Goal: Task Accomplishment & Management: Use online tool/utility

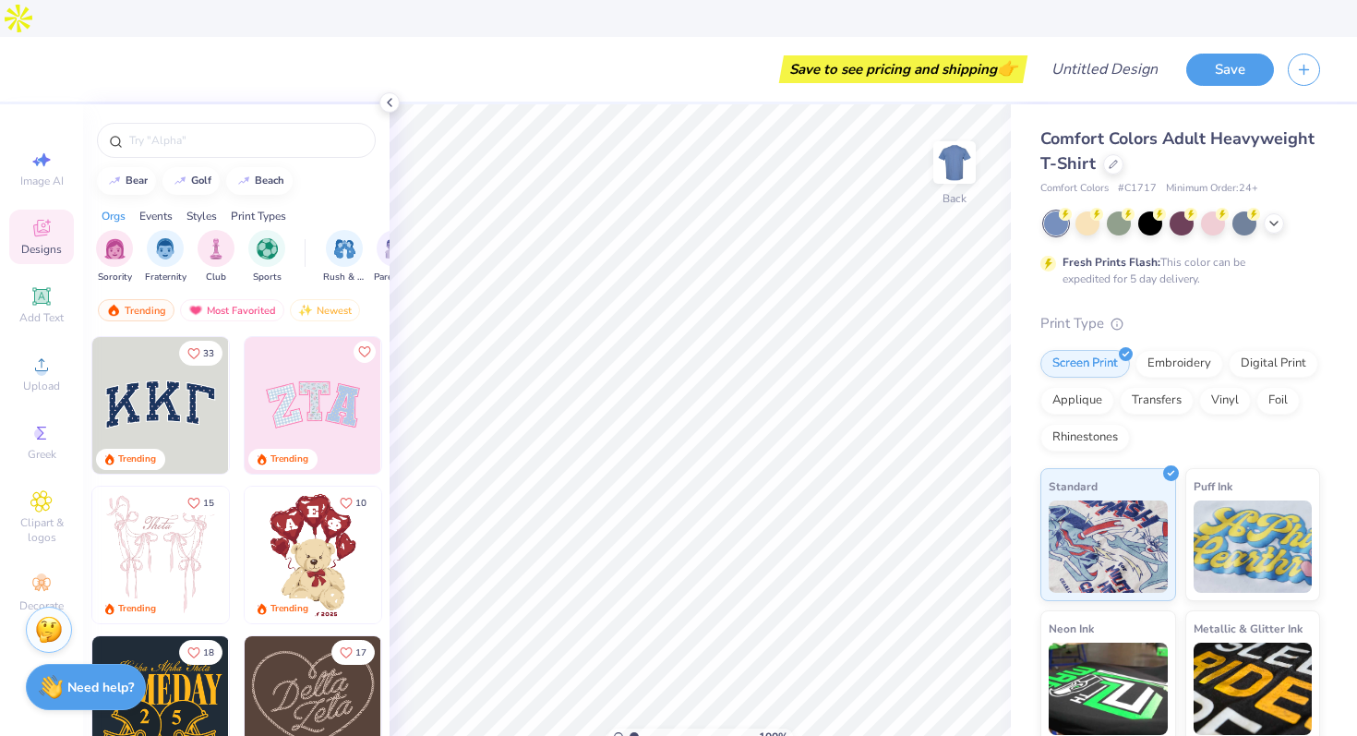
click at [360, 369] on img at bounding box center [313, 405] width 137 height 137
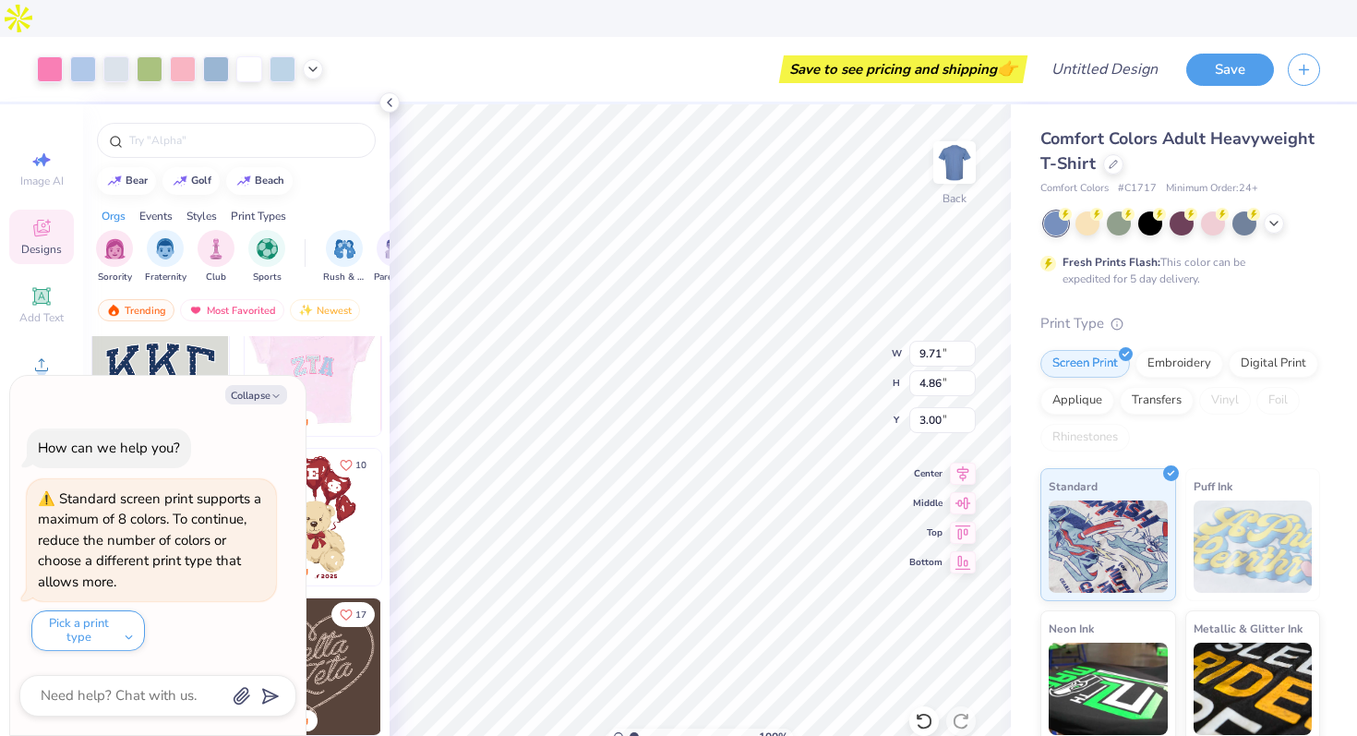
scroll to position [36, 0]
click at [251, 319] on img at bounding box center [312, 369] width 137 height 137
click at [194, 335] on img at bounding box center [160, 369] width 137 height 137
type textarea "x"
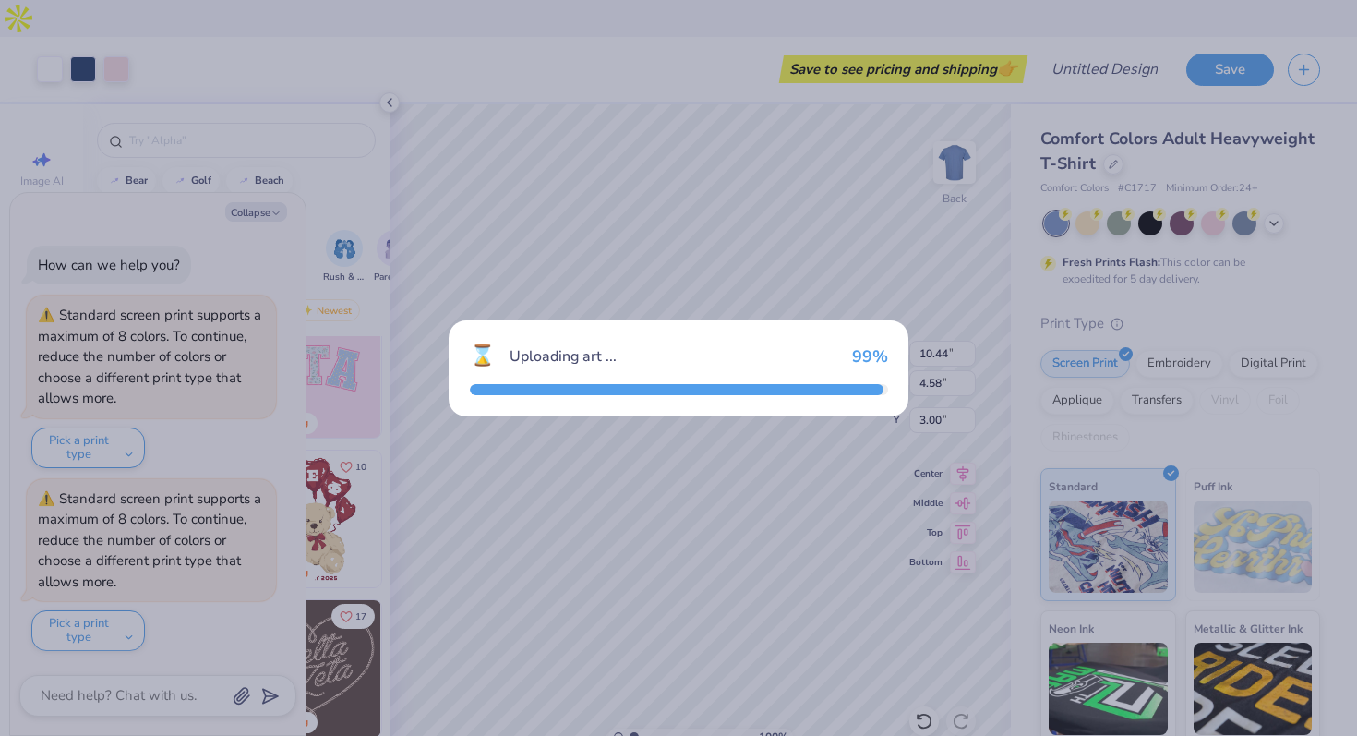
type input "10.44"
type input "4.58"
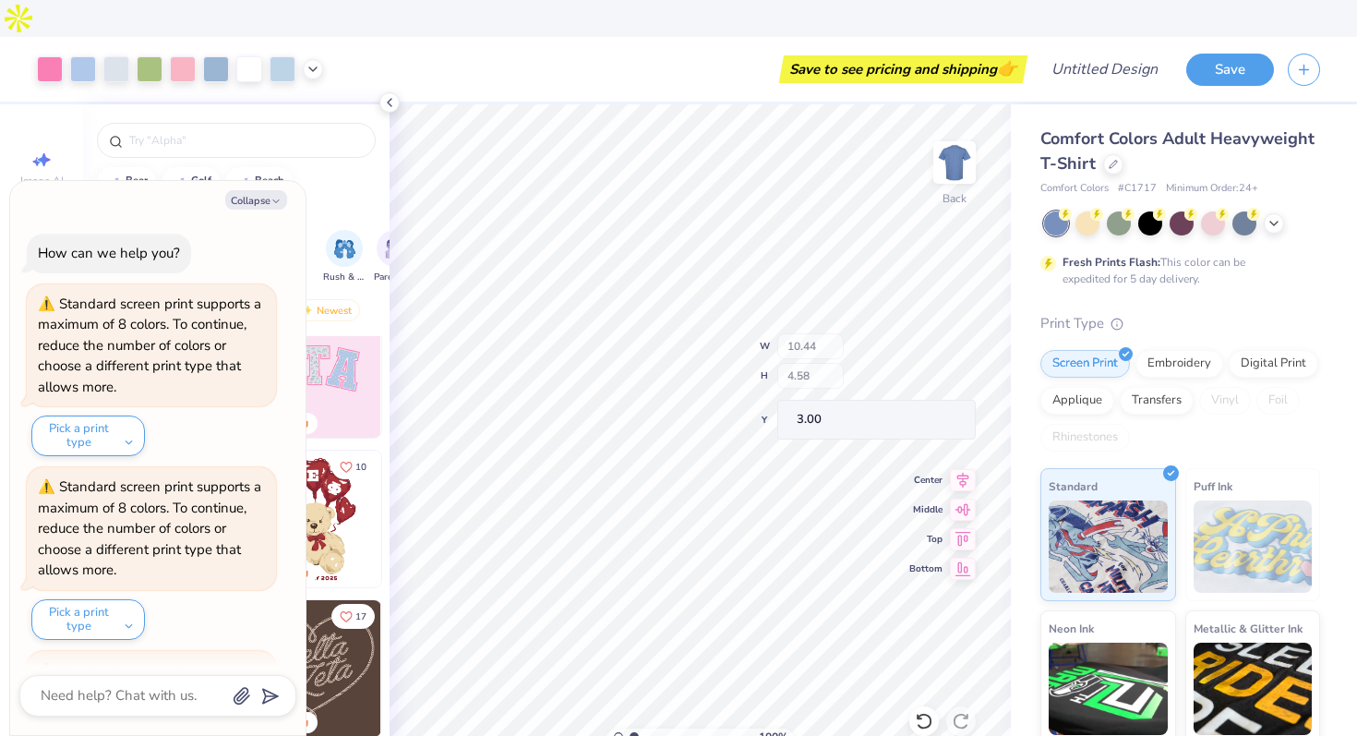
scroll to position [172, 0]
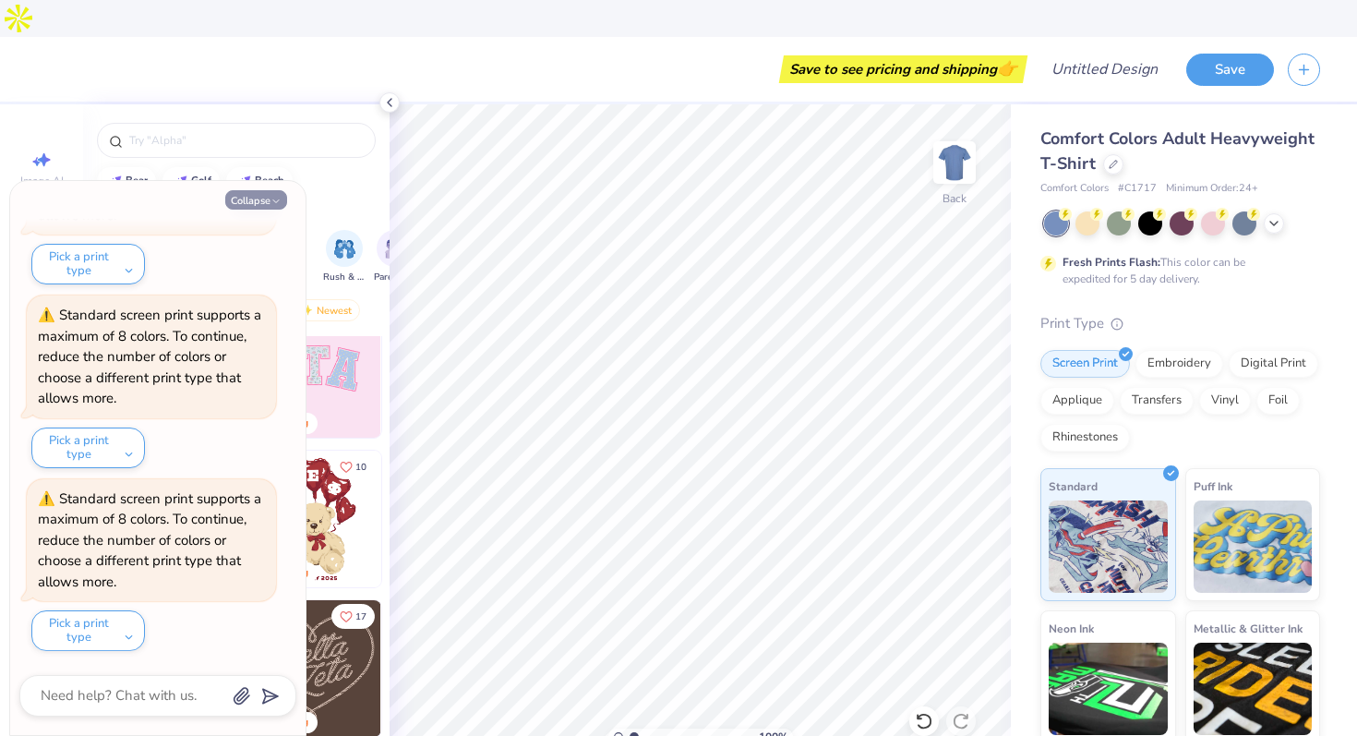
click at [268, 199] on button "Collapse" at bounding box center [256, 199] width 62 height 19
type textarea "x"
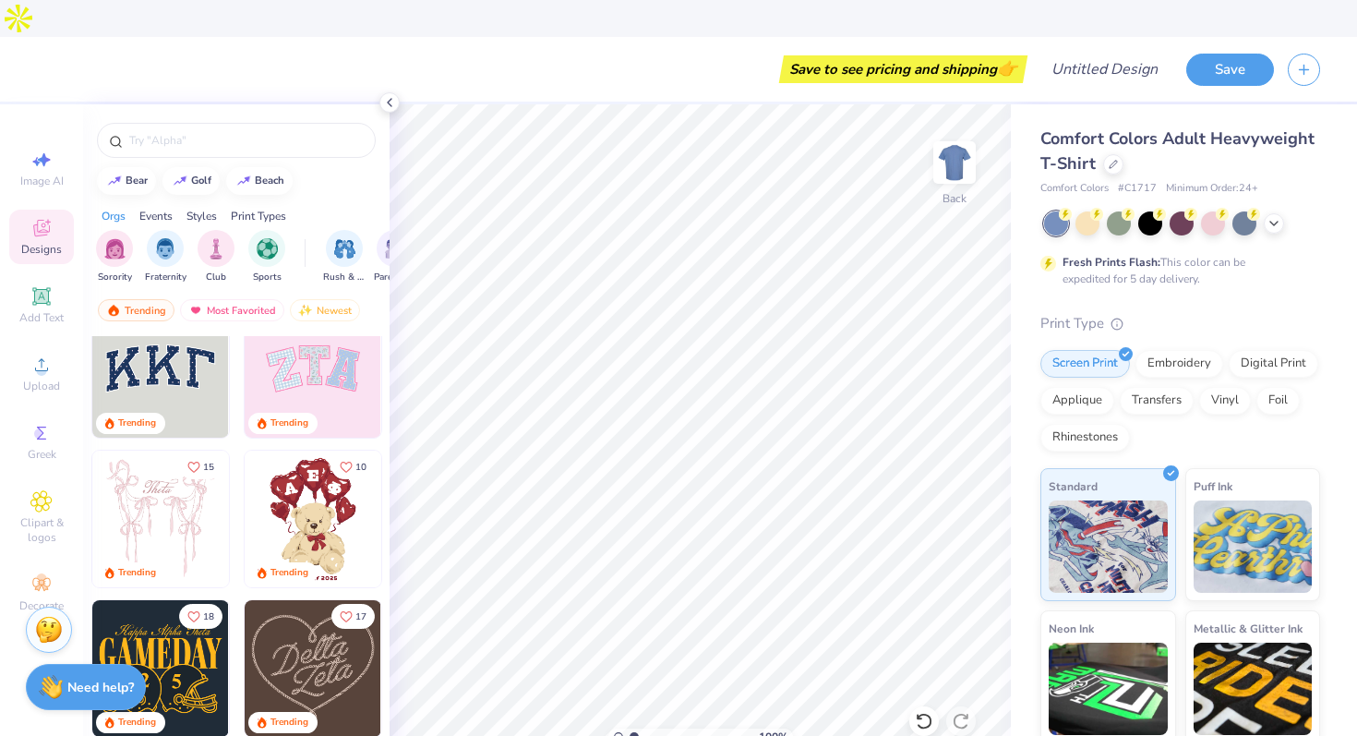
scroll to position [309, 0]
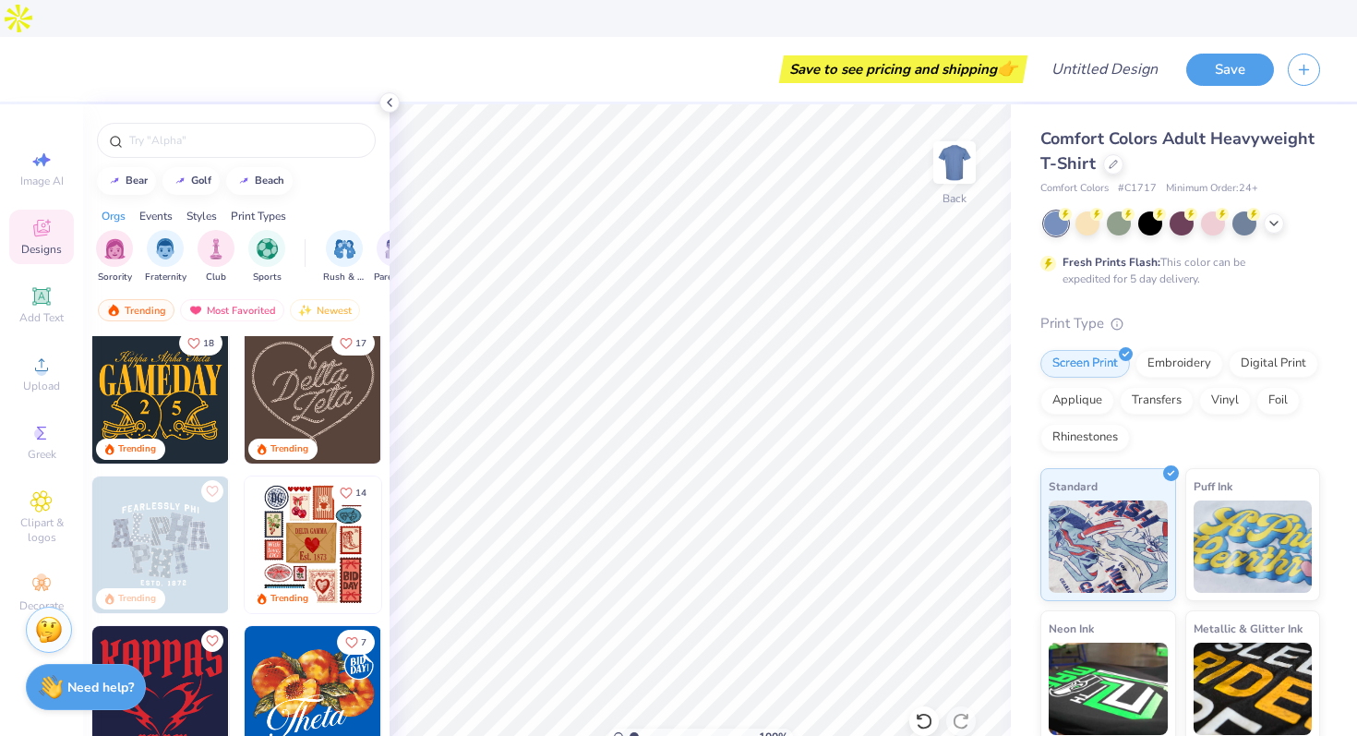
click at [295, 357] on img at bounding box center [313, 395] width 137 height 137
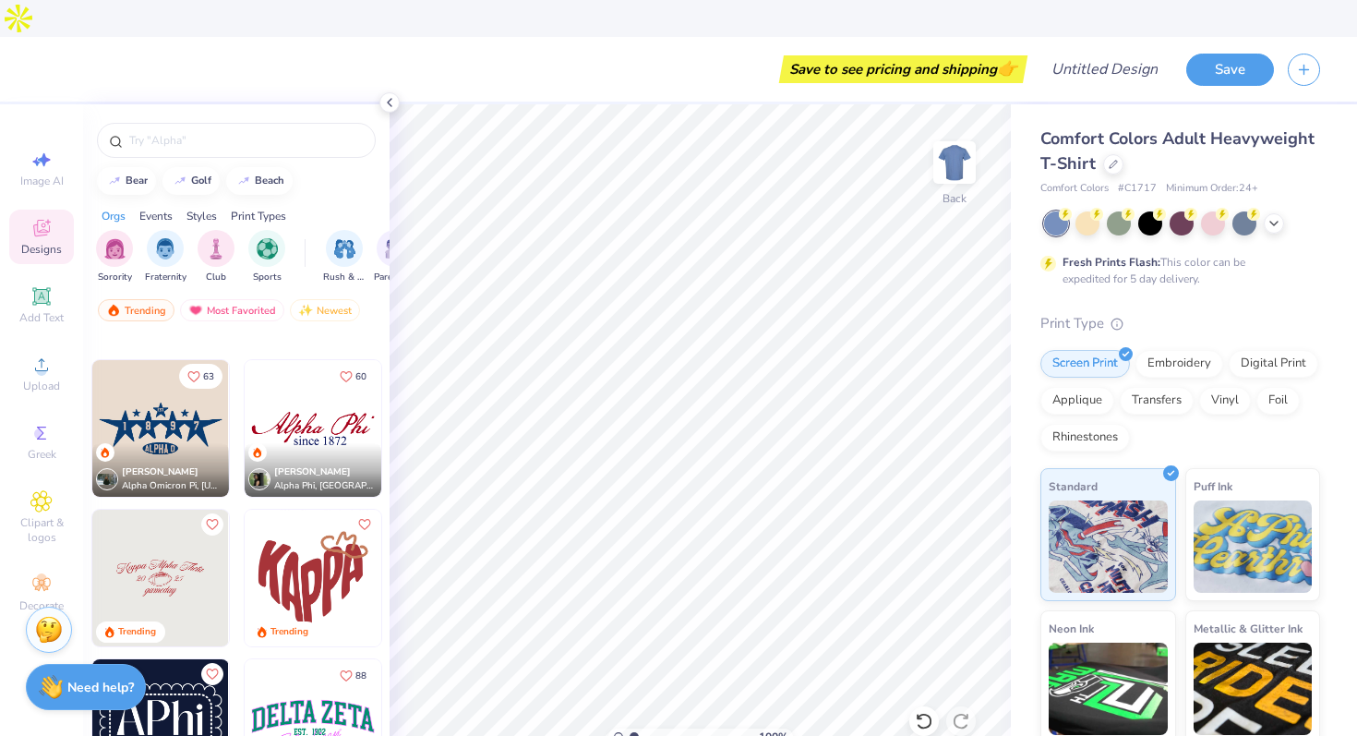
scroll to position [1700, 0]
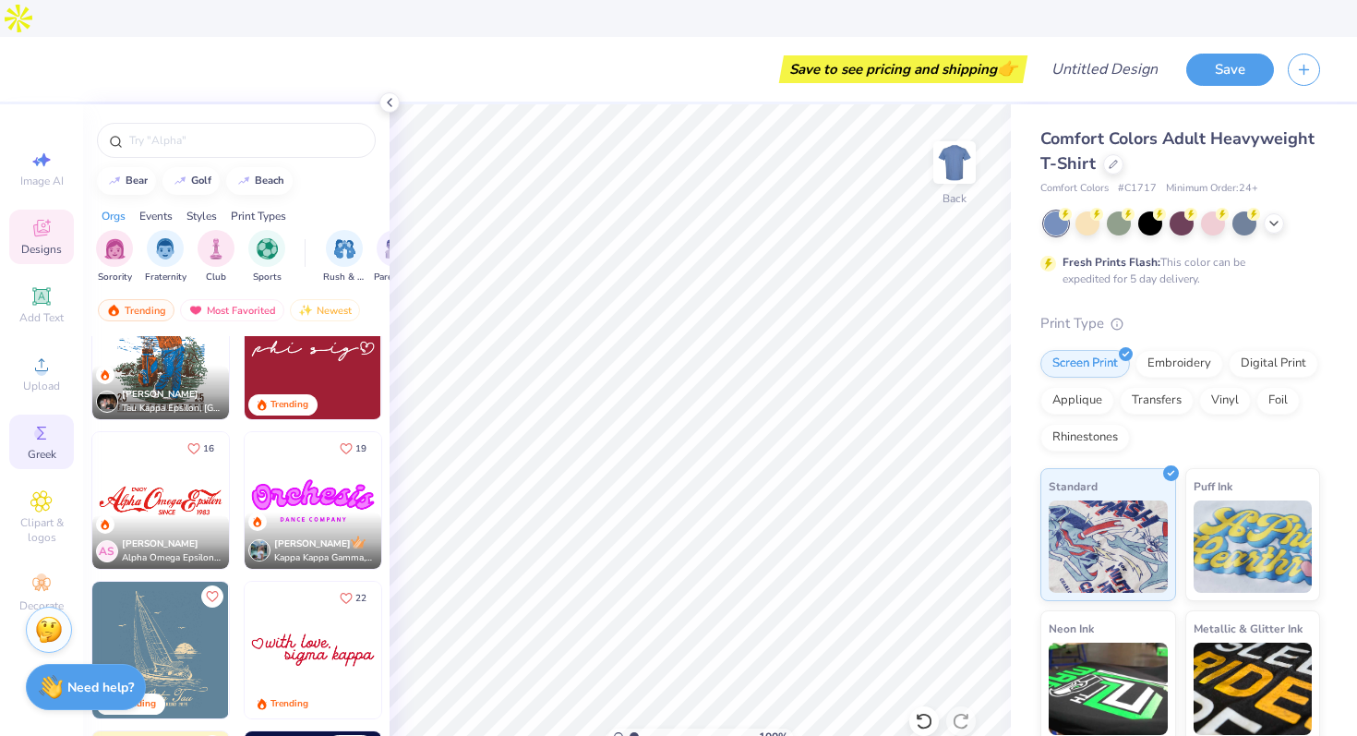
click at [42, 447] on span "Greek" at bounding box center [42, 454] width 29 height 15
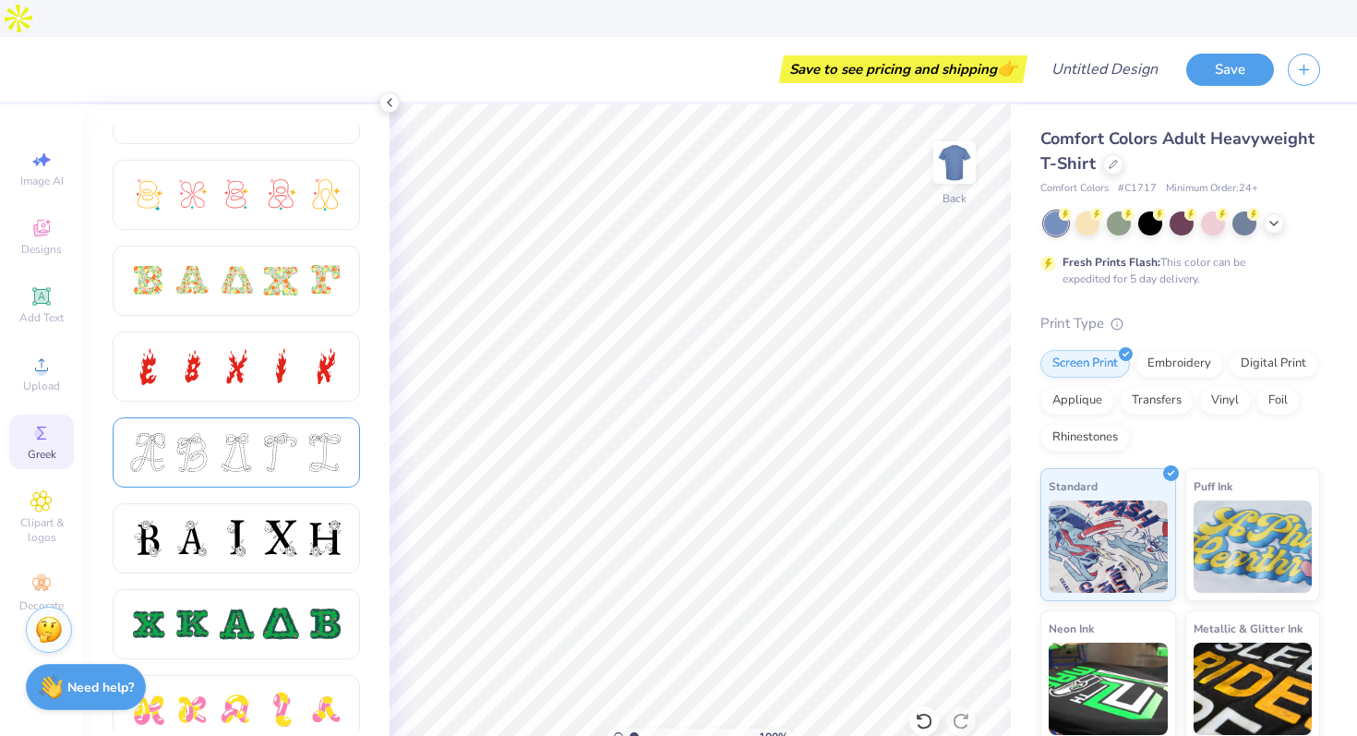
scroll to position [0, 0]
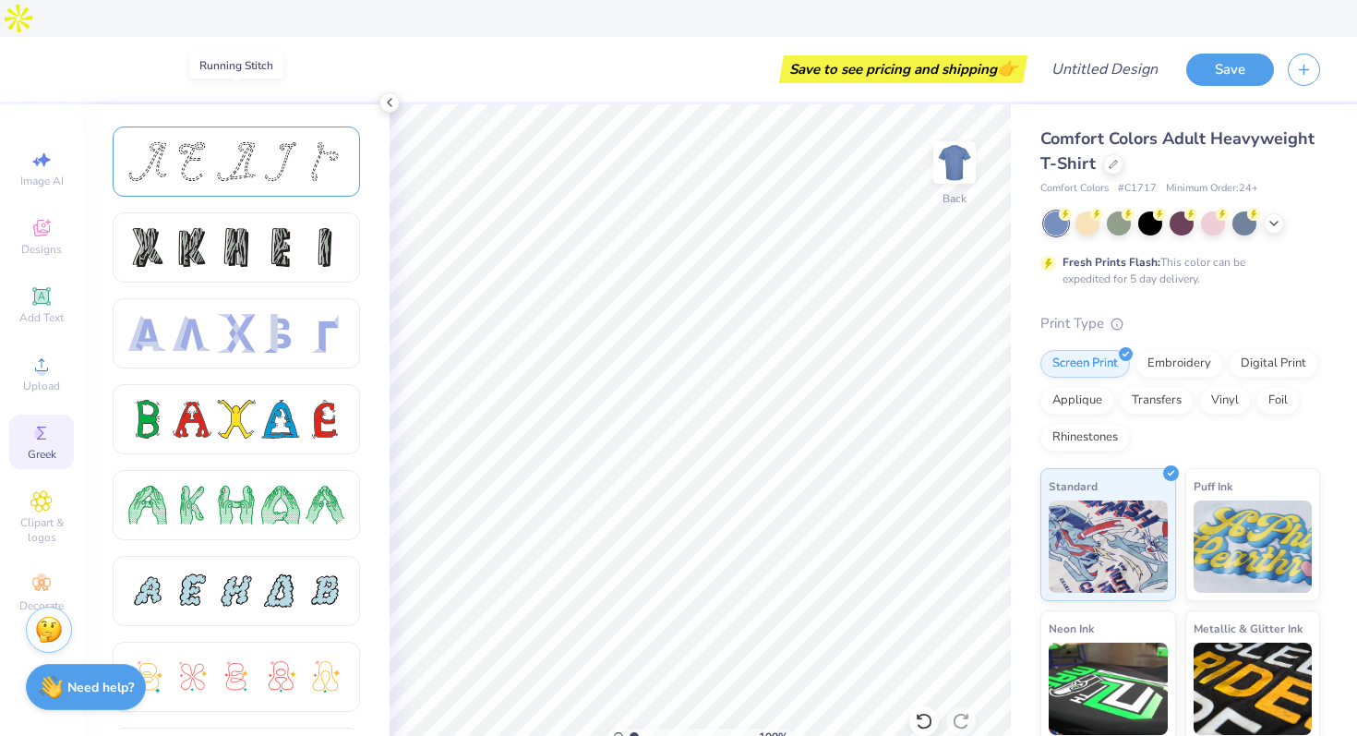
click at [283, 144] on div at bounding box center [236, 161] width 247 height 70
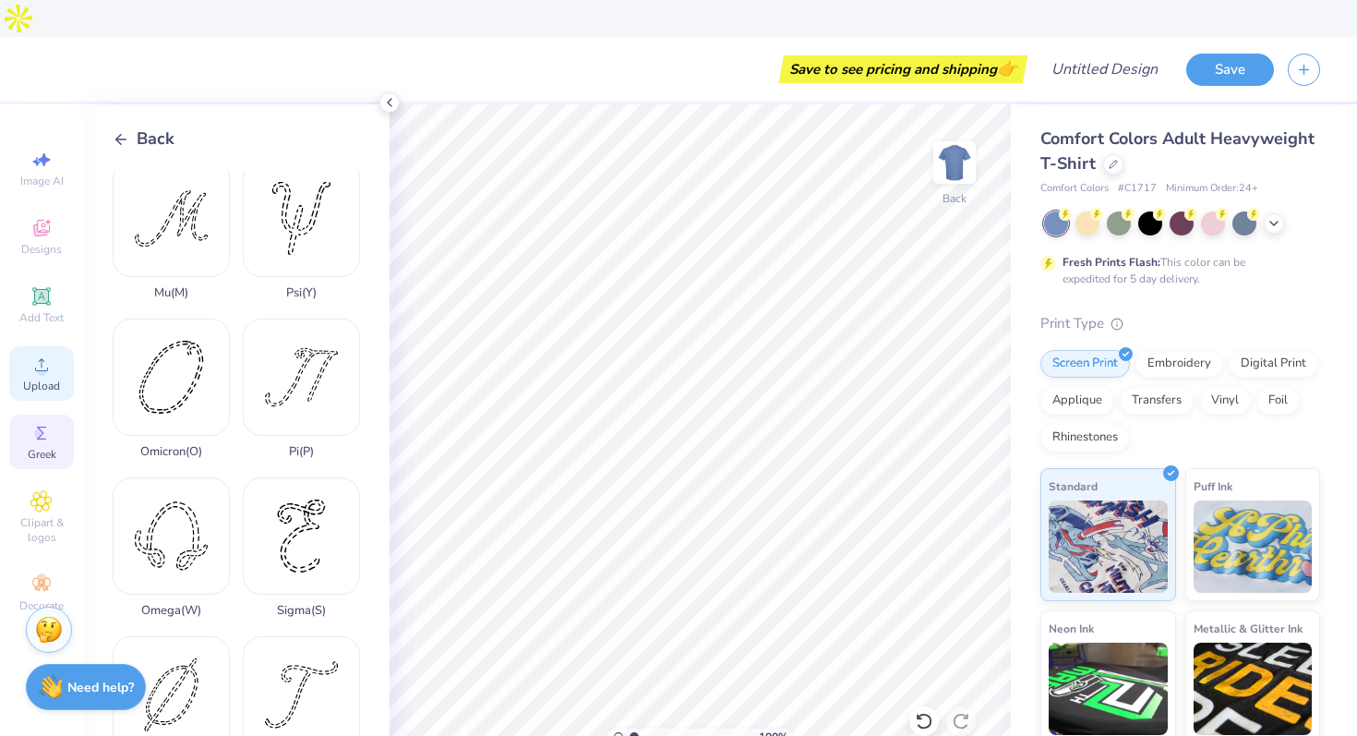
scroll to position [750, 0]
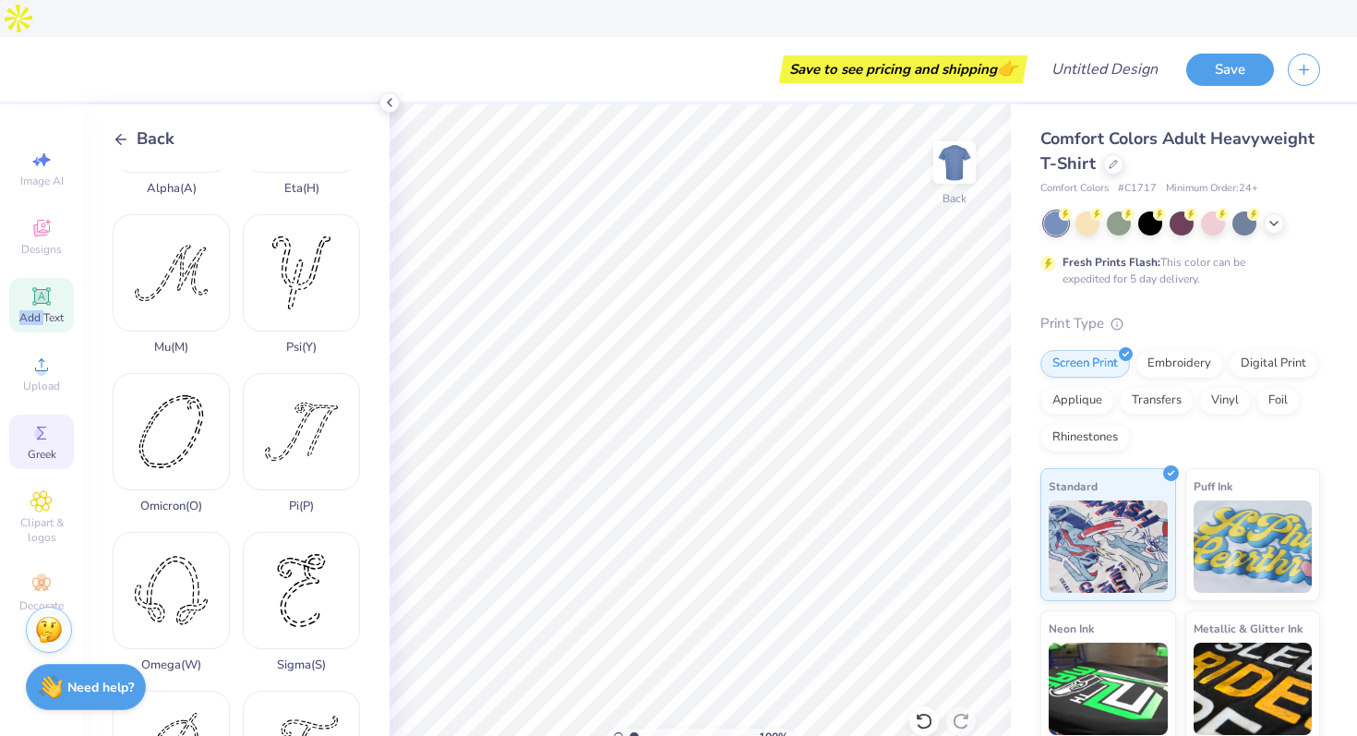
click at [45, 310] on span "Add Text" at bounding box center [41, 317] width 44 height 15
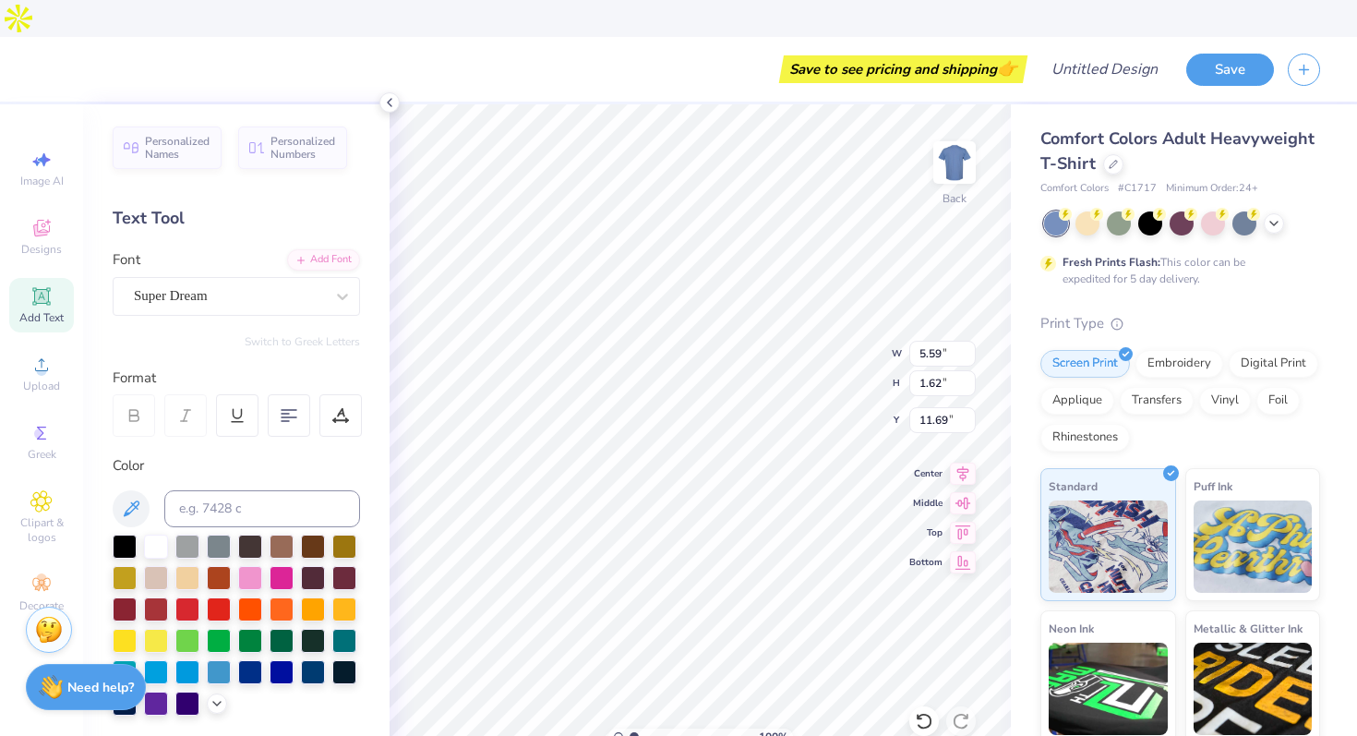
scroll to position [0, 1]
type textarea "Sigmas"
click at [193, 407] on icon at bounding box center [185, 415] width 17 height 17
click at [244, 533] on div at bounding box center [250, 545] width 24 height 24
click at [151, 533] on div at bounding box center [156, 545] width 24 height 24
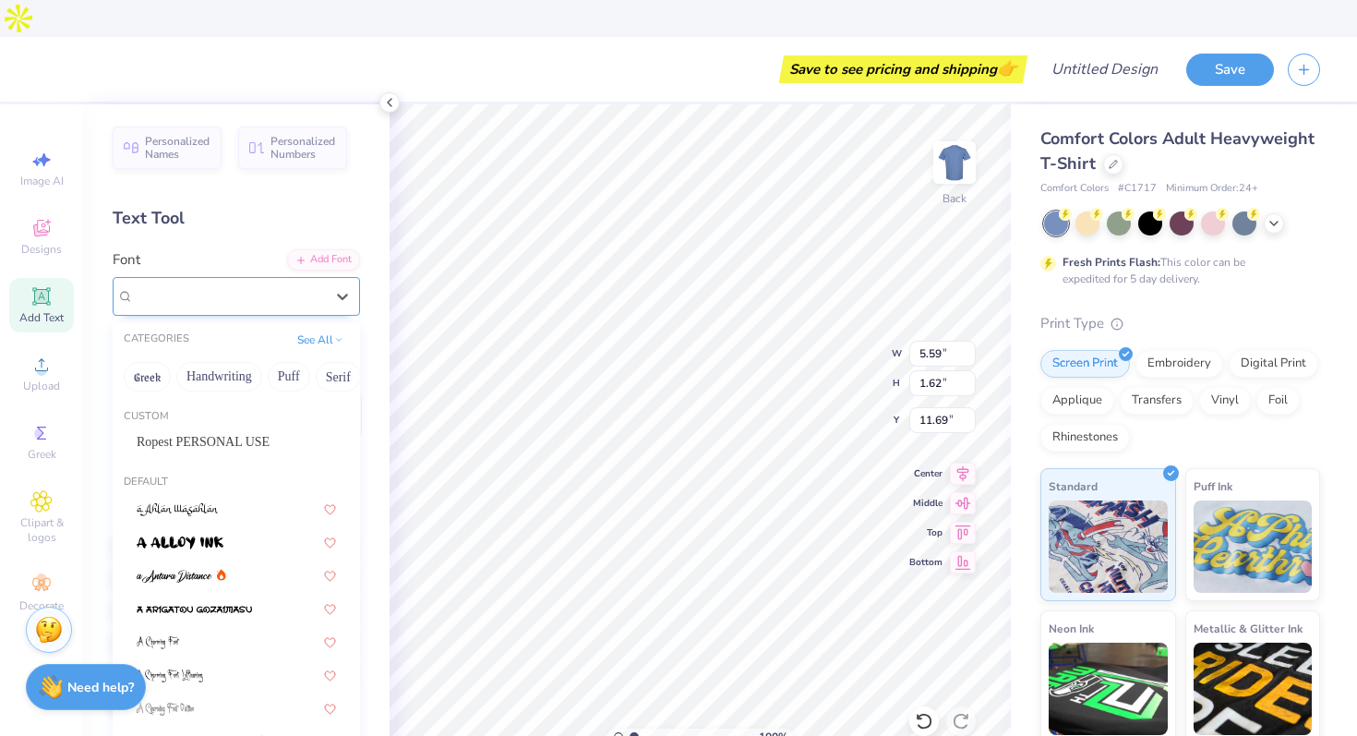
click at [222, 282] on div "Super Dream" at bounding box center [229, 296] width 194 height 29
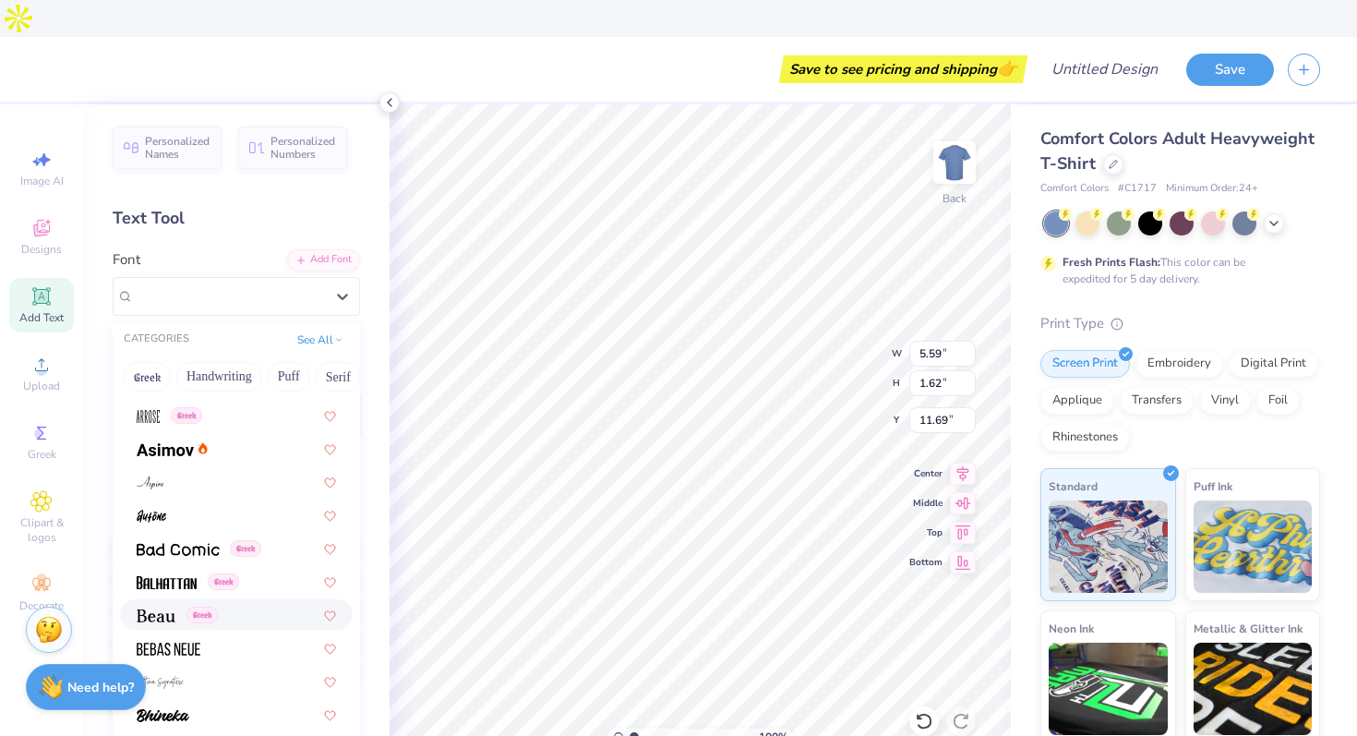
click at [226, 605] on div "Greek" at bounding box center [236, 614] width 199 height 19
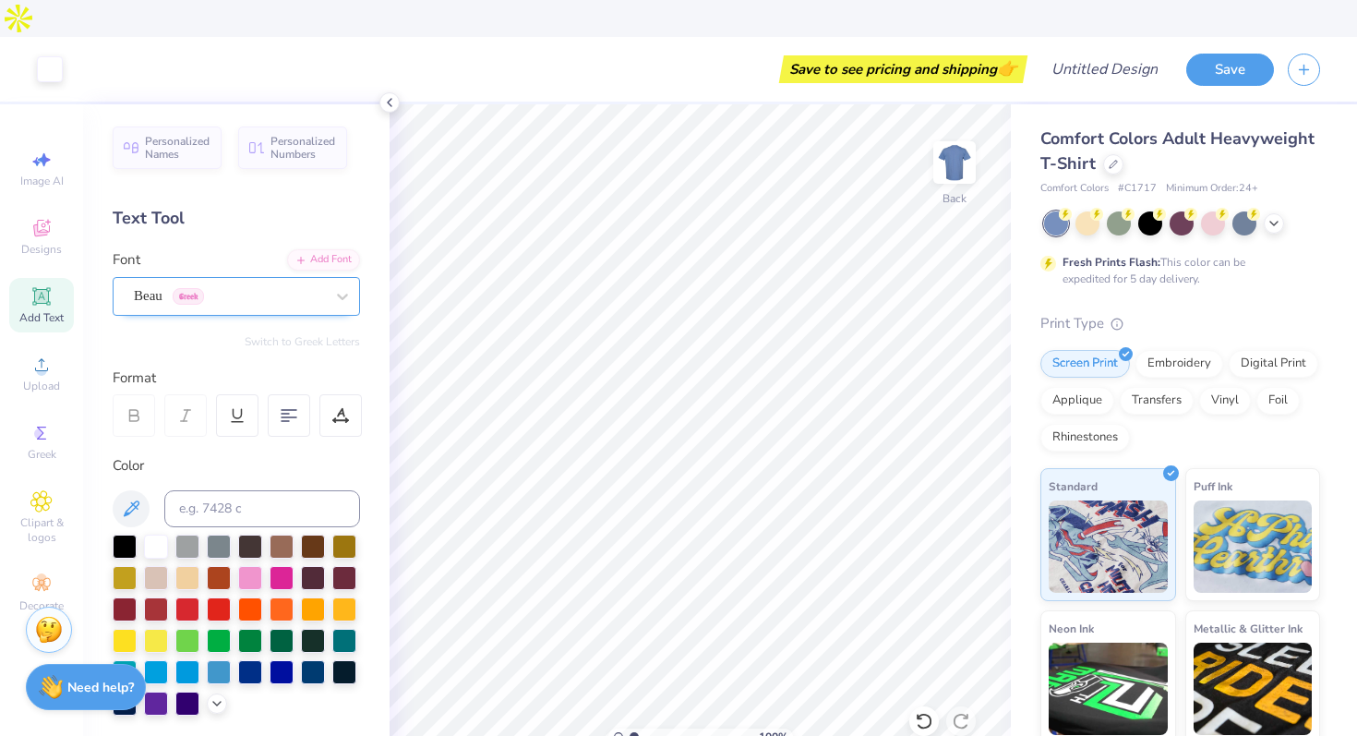
click at [241, 282] on div "Beau Greek" at bounding box center [229, 296] width 194 height 29
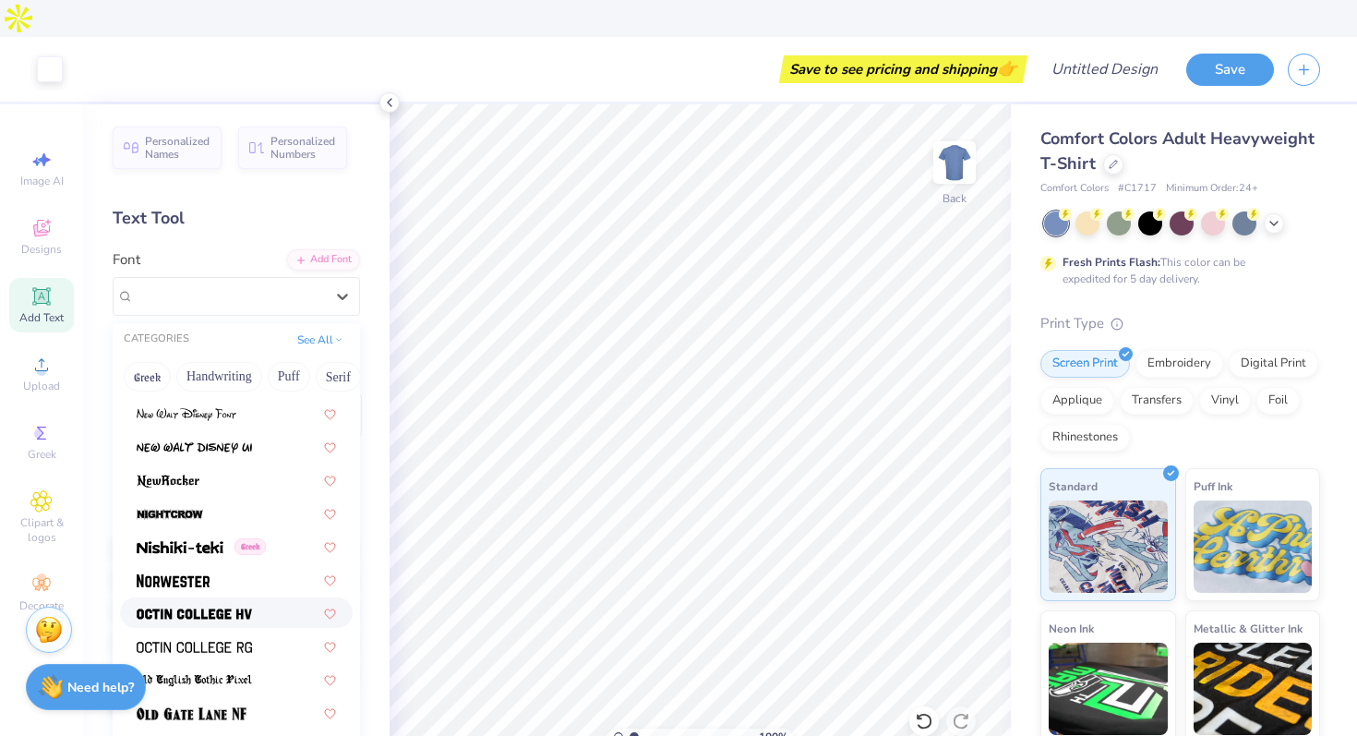
scroll to position [7155, 0]
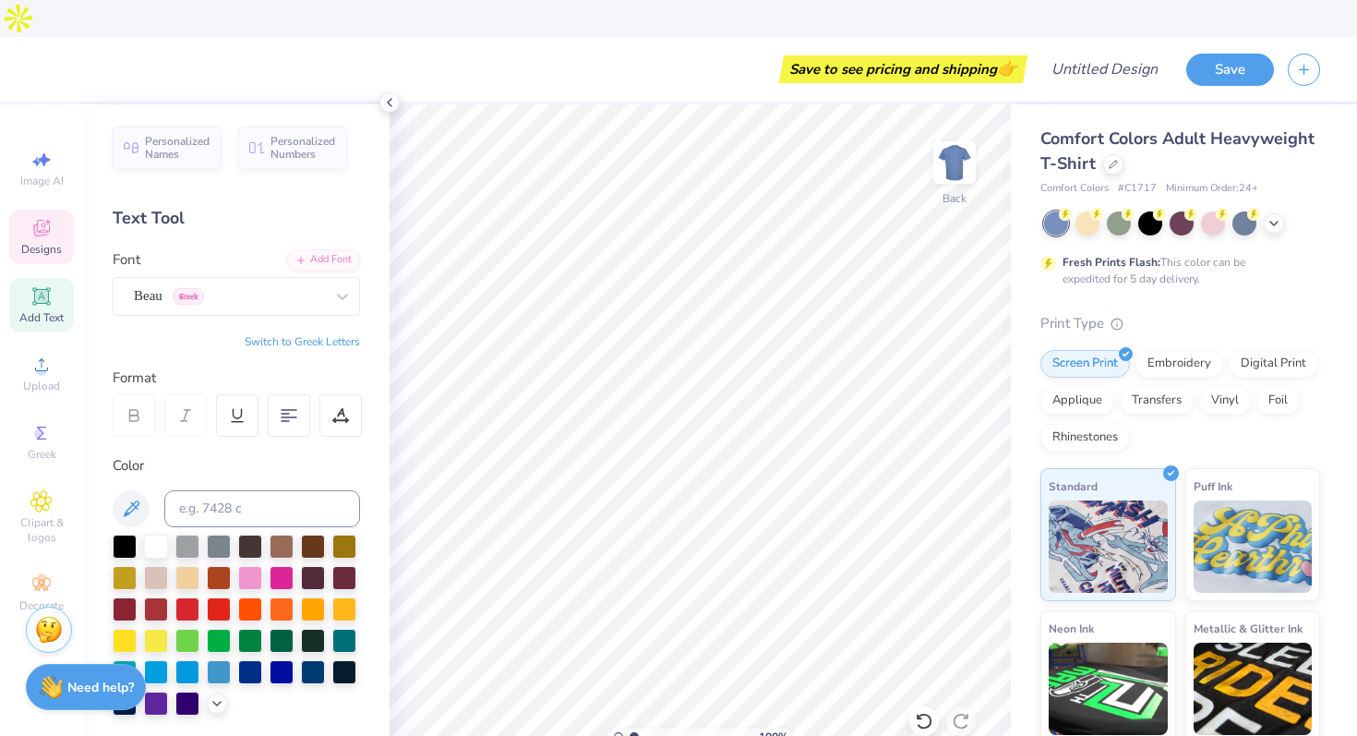
click at [37, 224] on icon at bounding box center [41, 230] width 15 height 12
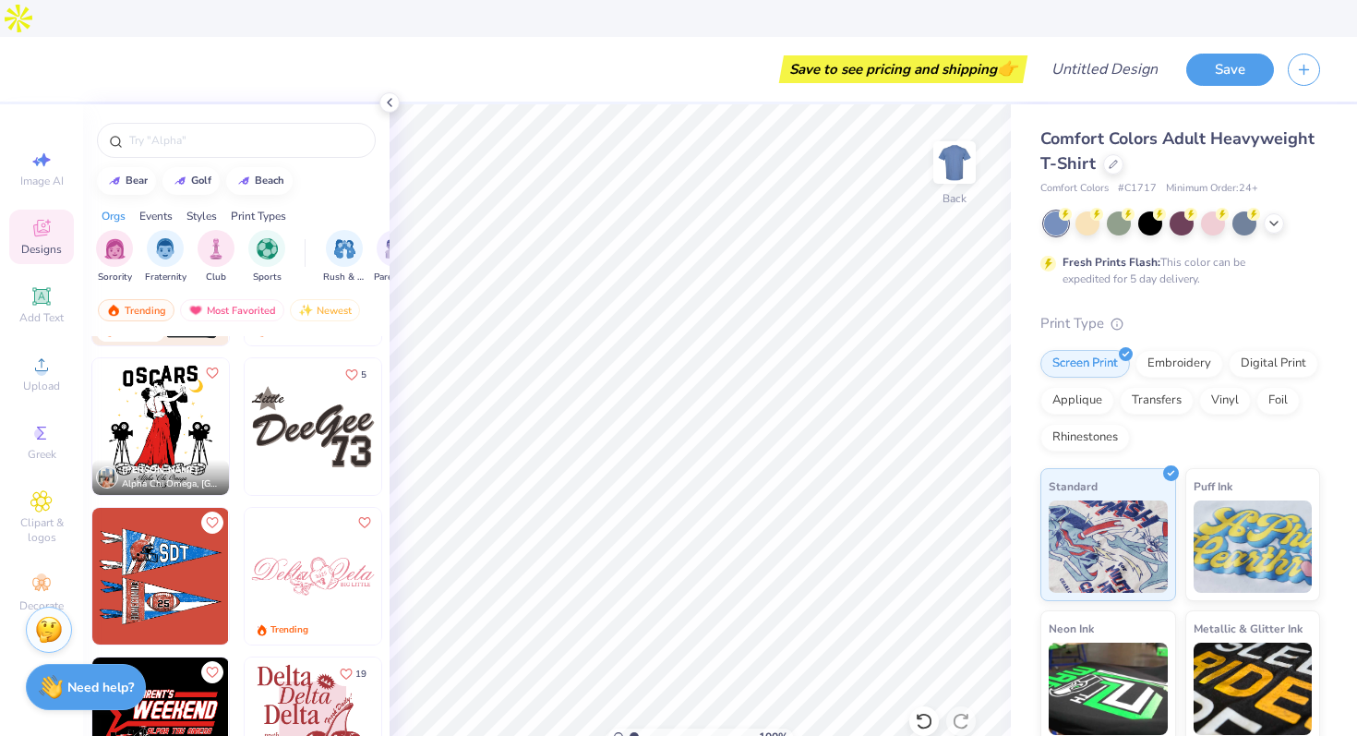
scroll to position [5572, 0]
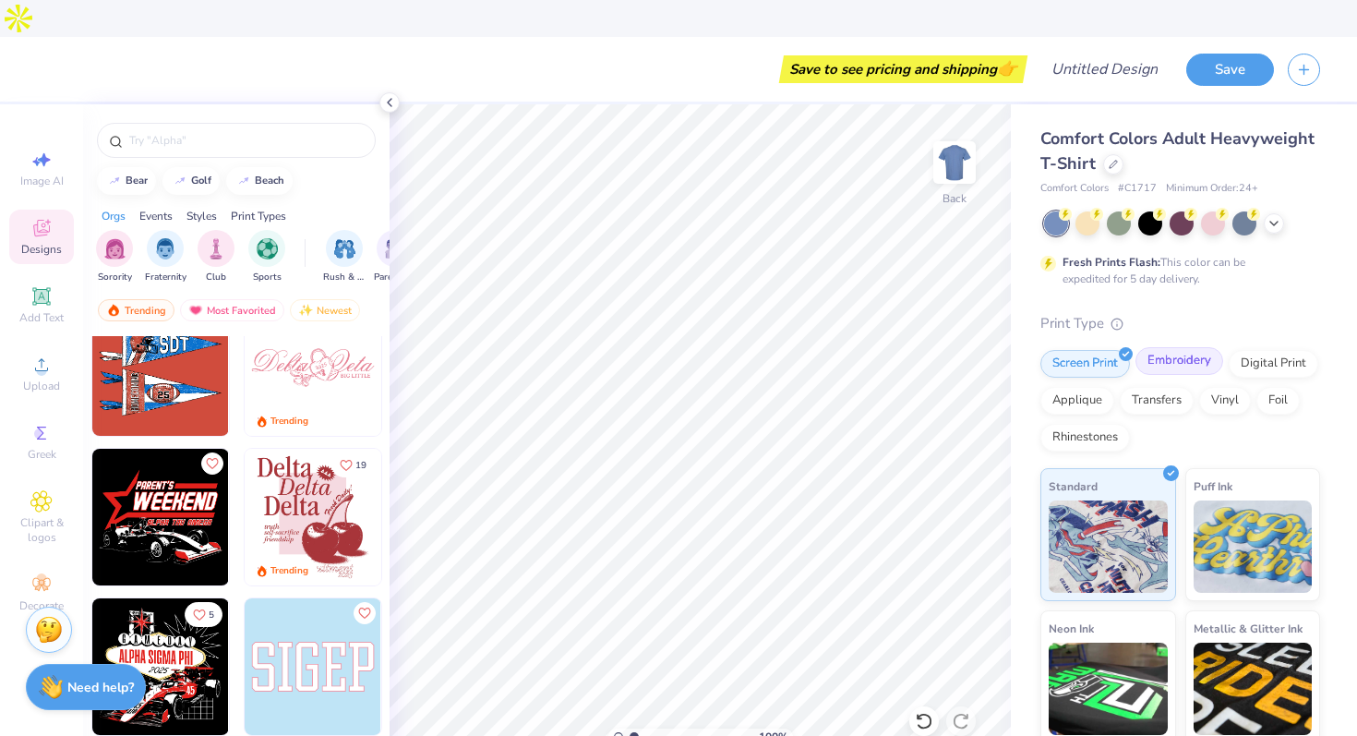
click at [1187, 347] on div "Embroidery" at bounding box center [1180, 361] width 88 height 28
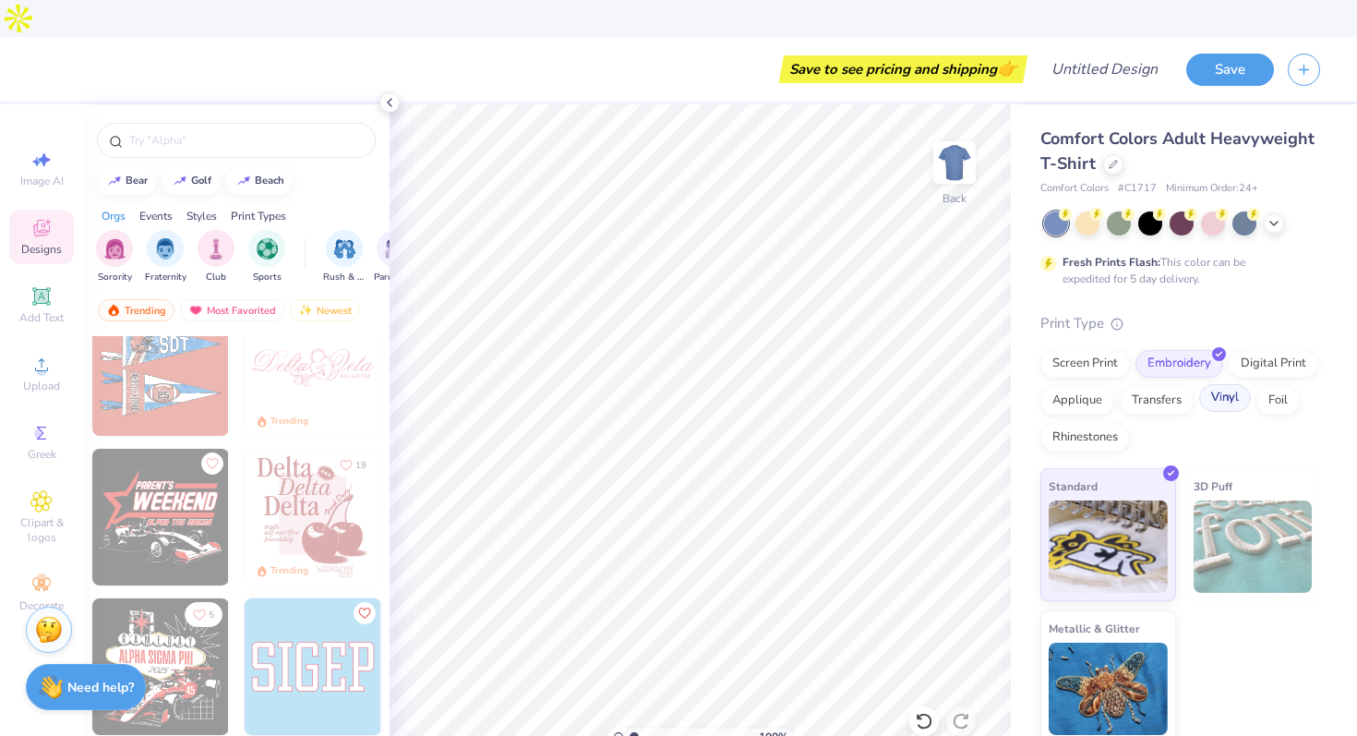
click at [1235, 384] on div "Vinyl" at bounding box center [1225, 398] width 52 height 28
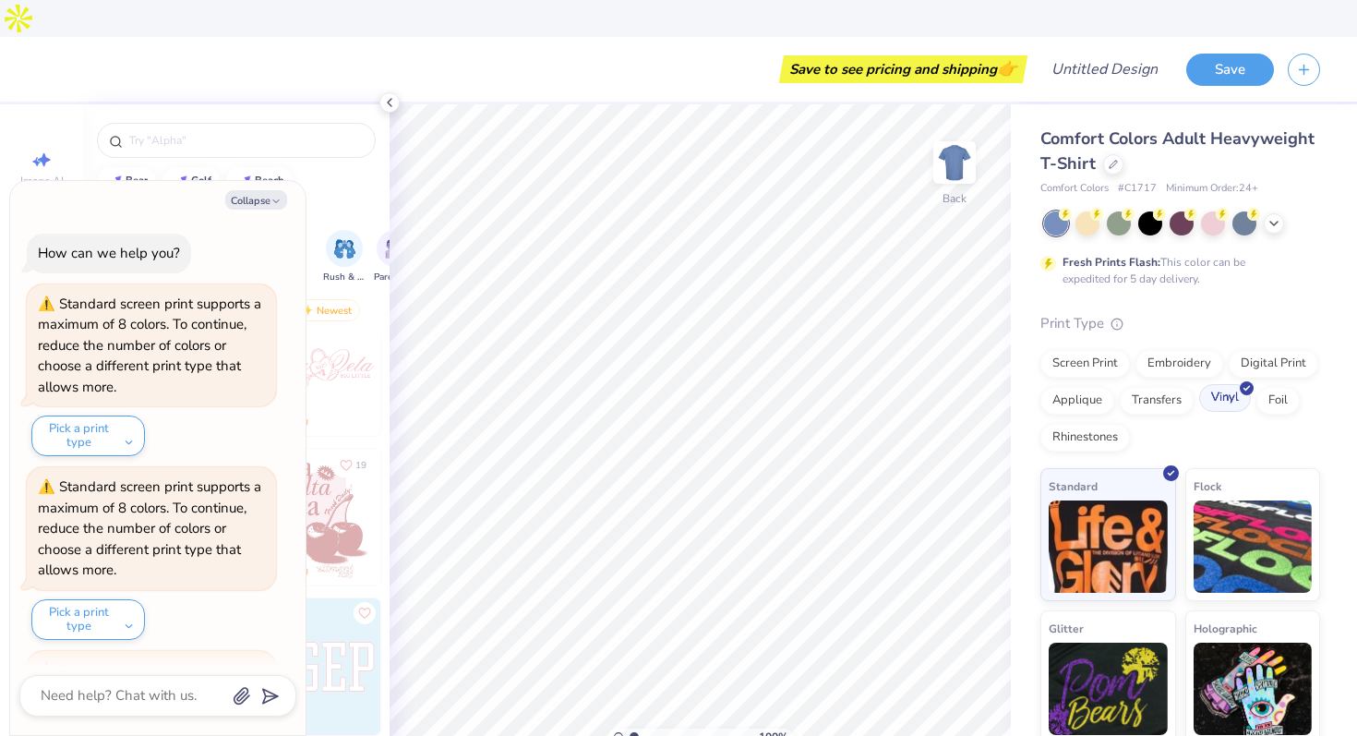
scroll to position [284, 0]
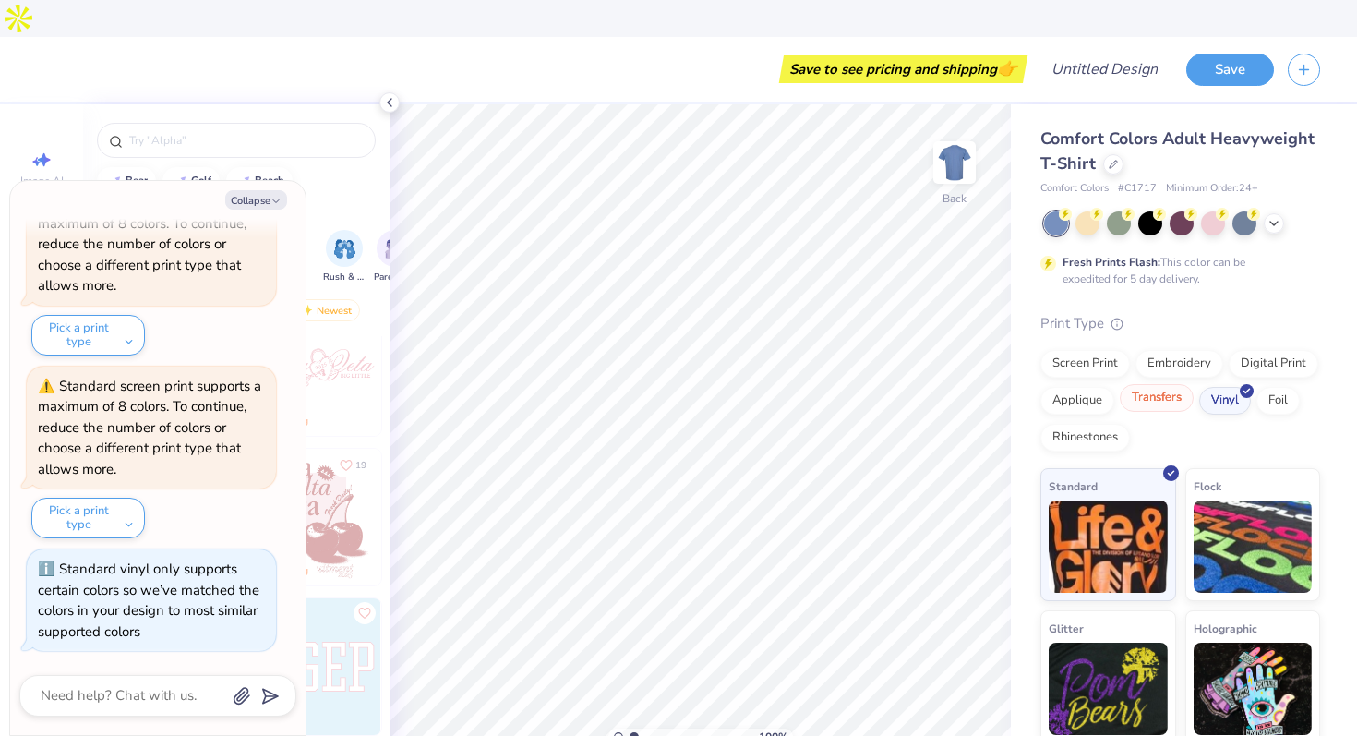
click at [1132, 384] on div "Transfers" at bounding box center [1157, 398] width 74 height 28
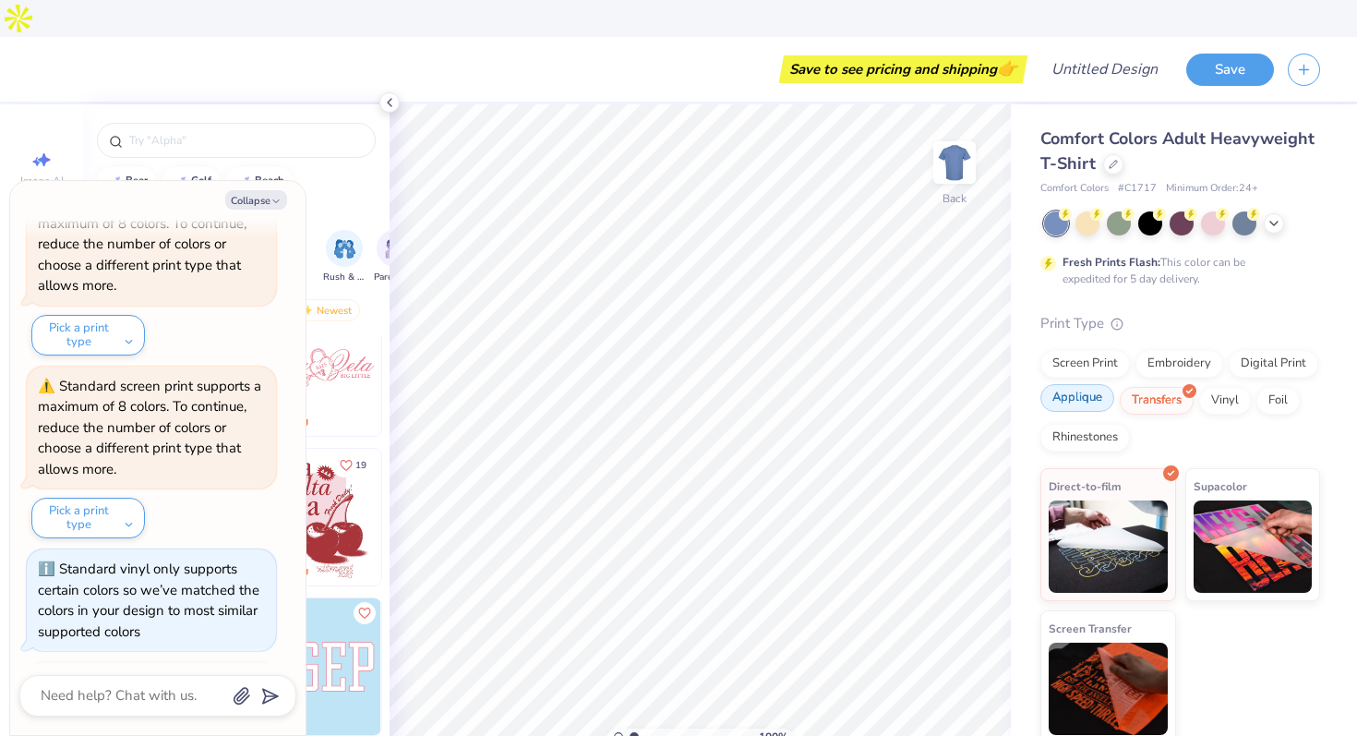
scroll to position [397, 0]
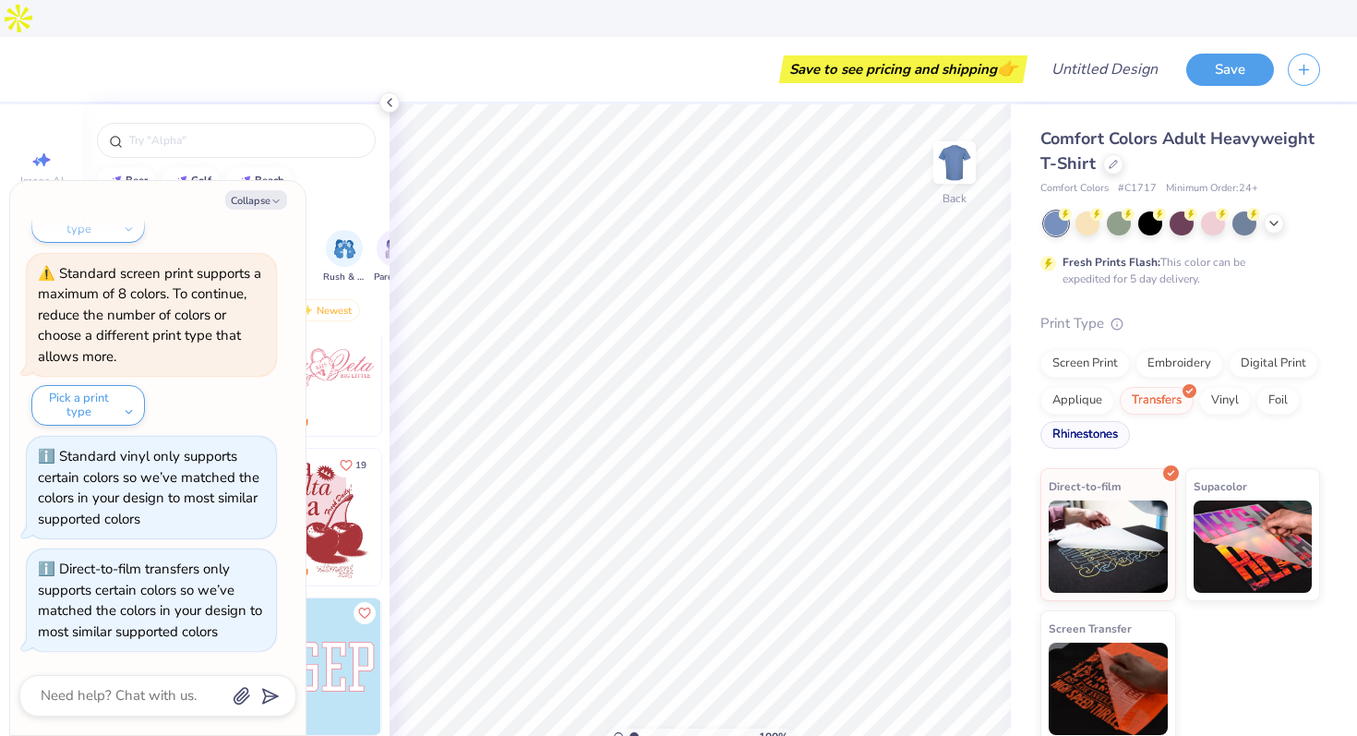
click at [1089, 421] on div "Rhinestones" at bounding box center [1086, 435] width 90 height 28
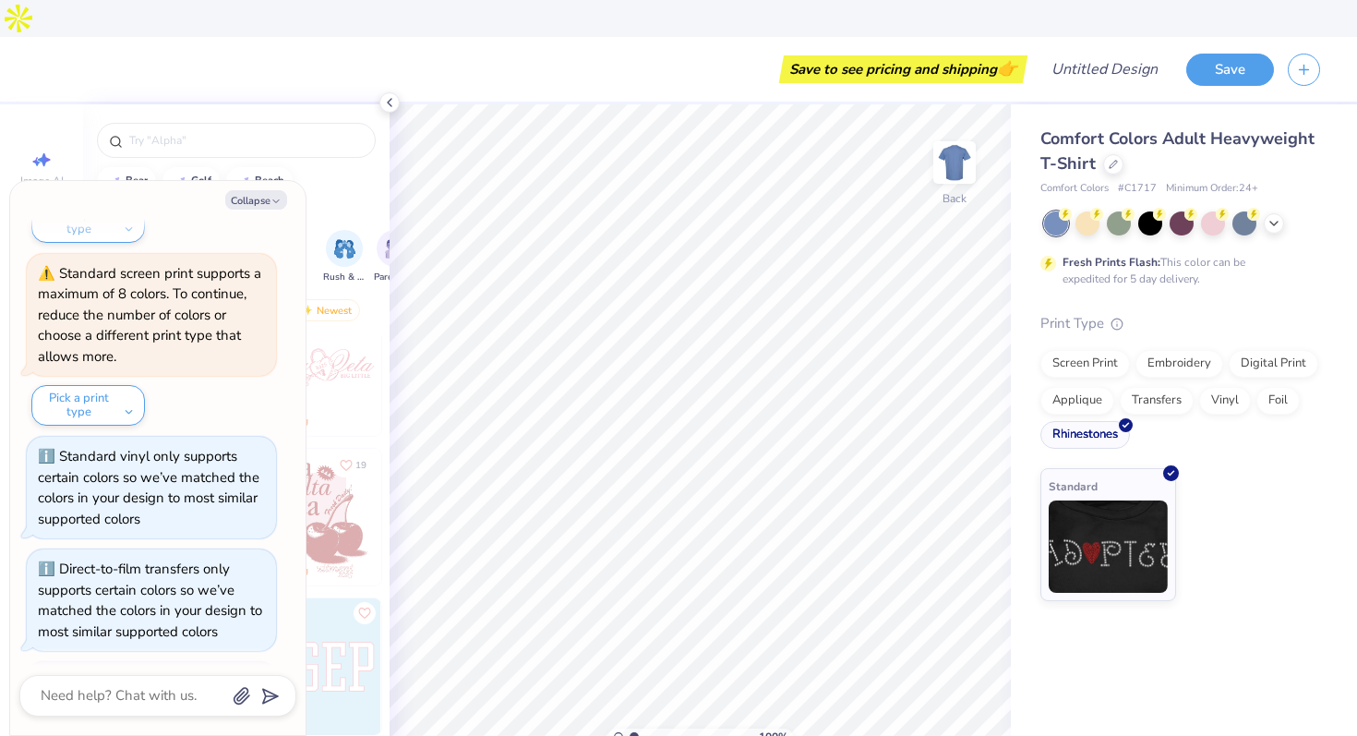
scroll to position [510, 0]
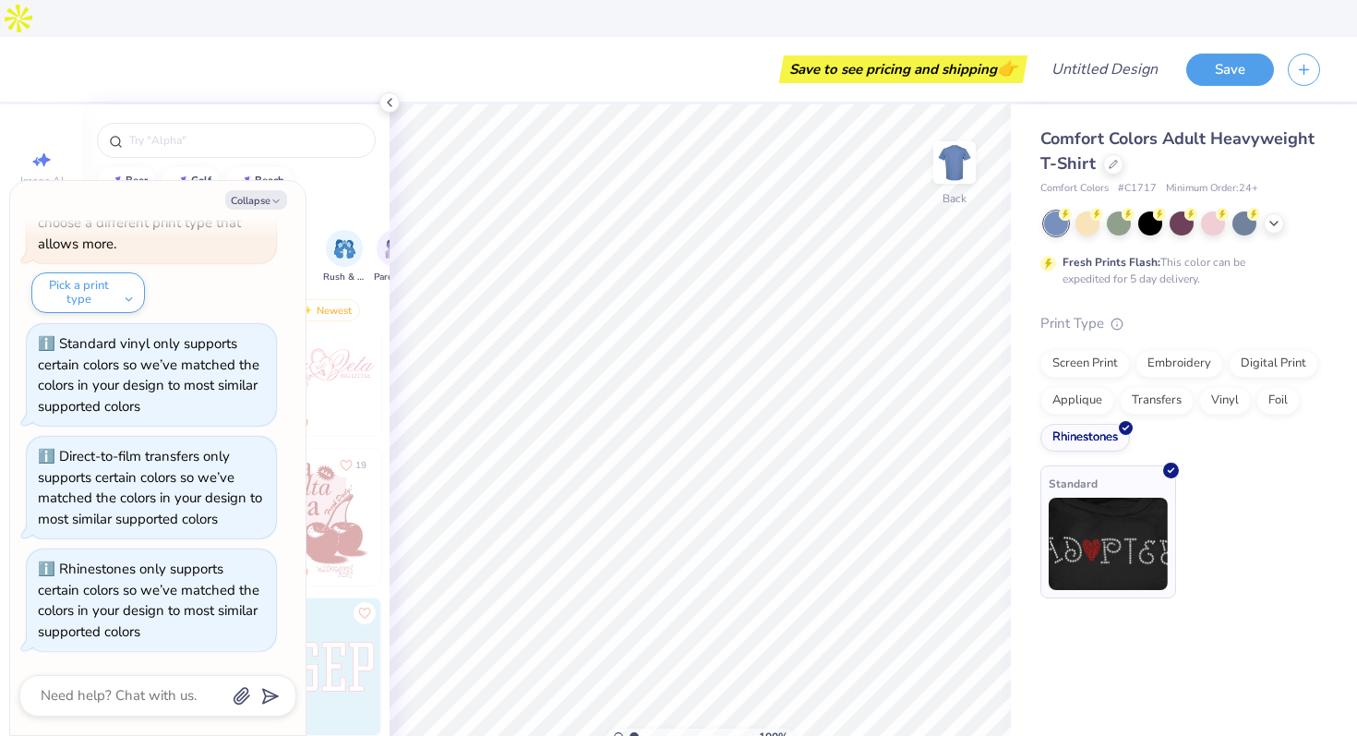
click at [1081, 538] on img at bounding box center [1108, 544] width 119 height 92
click at [271, 205] on icon "button" at bounding box center [276, 201] width 11 height 11
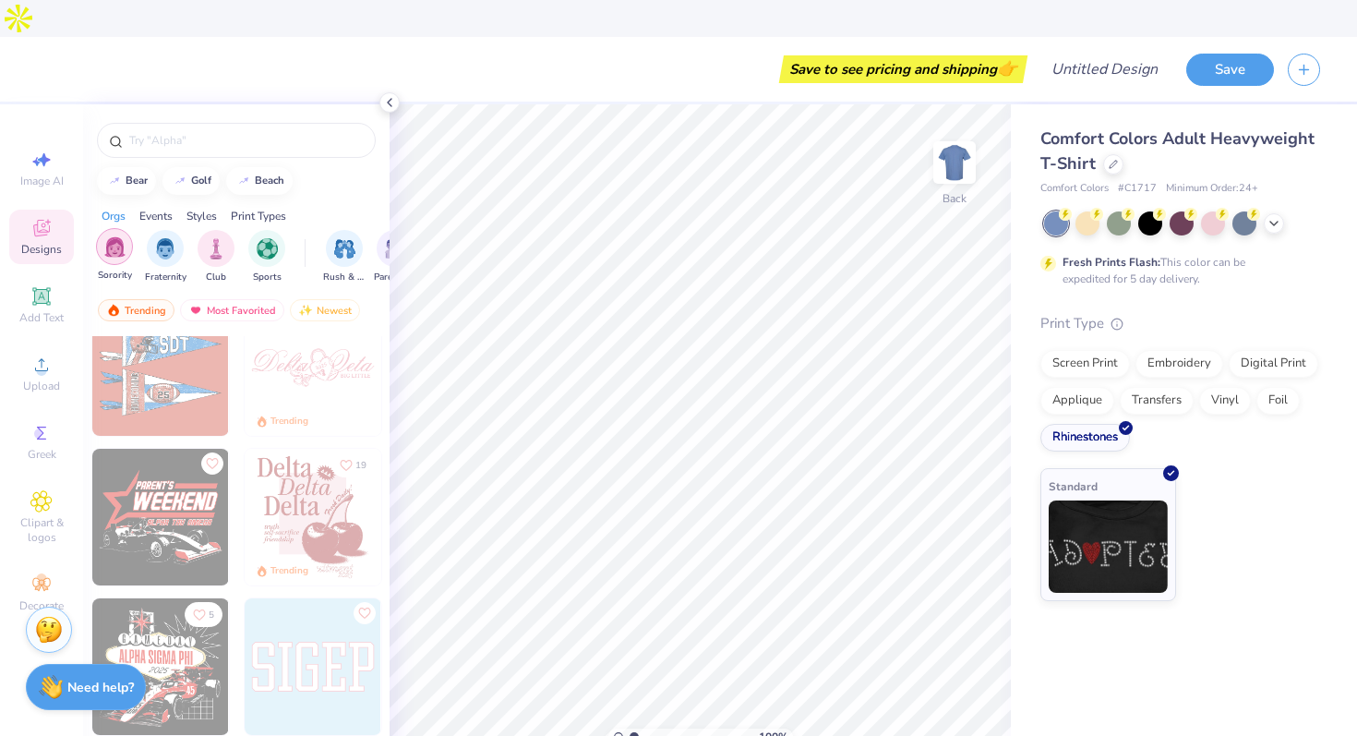
click at [118, 236] on img "filter for Sorority" at bounding box center [114, 246] width 21 height 21
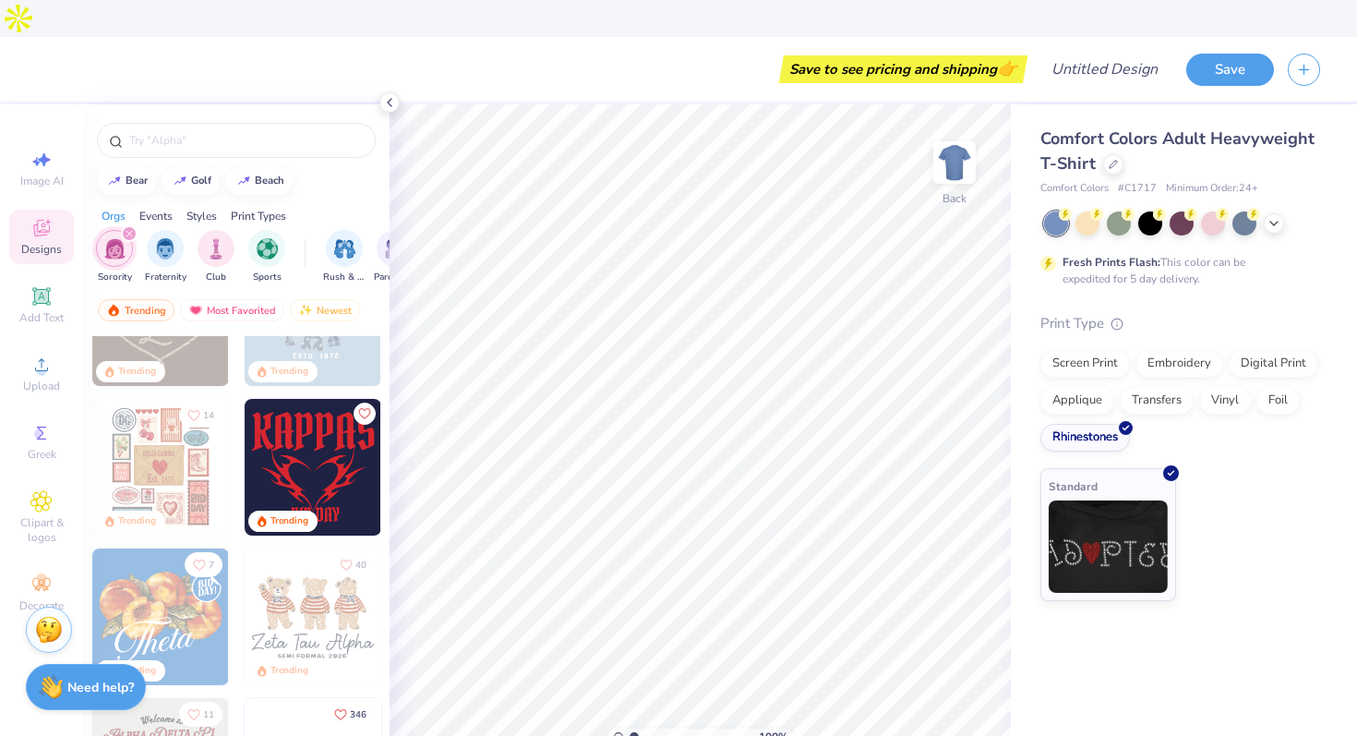
scroll to position [608, 0]
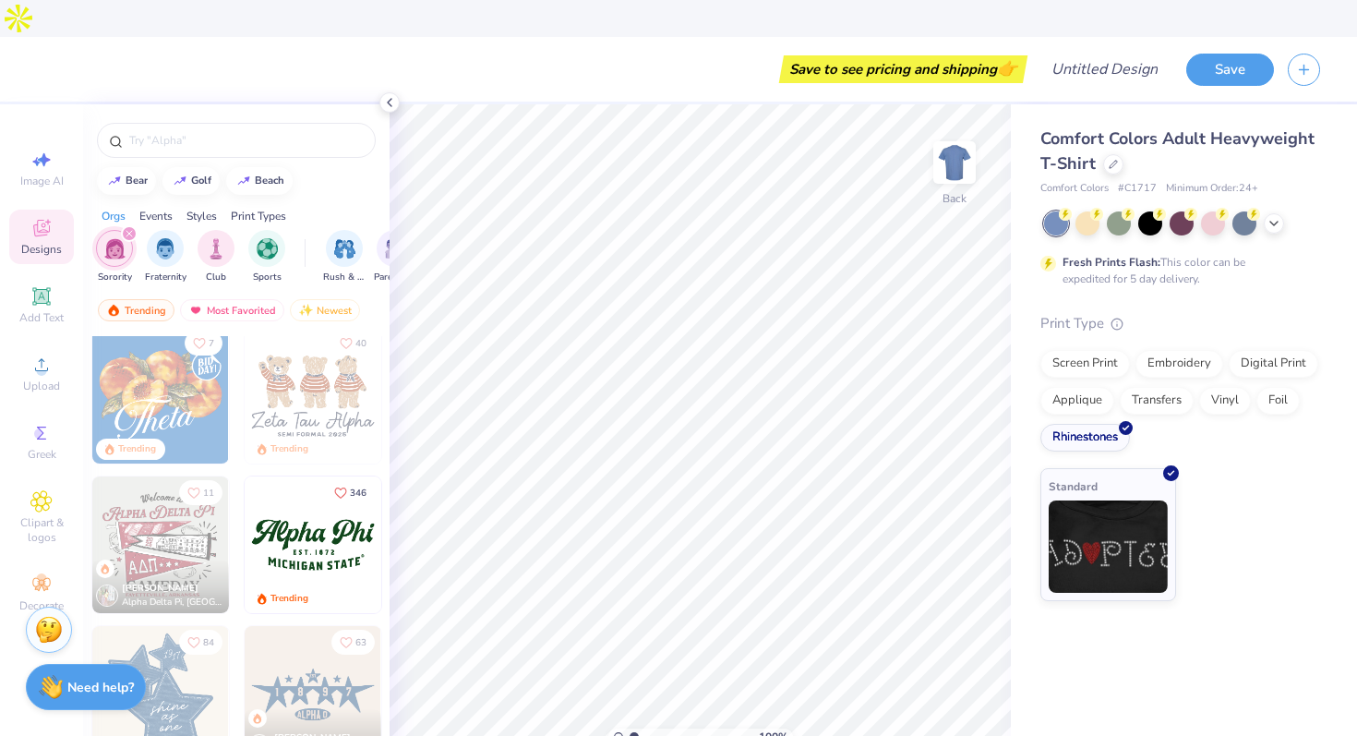
click at [329, 517] on img at bounding box center [313, 544] width 137 height 137
click at [1127, 210] on div at bounding box center [1119, 222] width 24 height 24
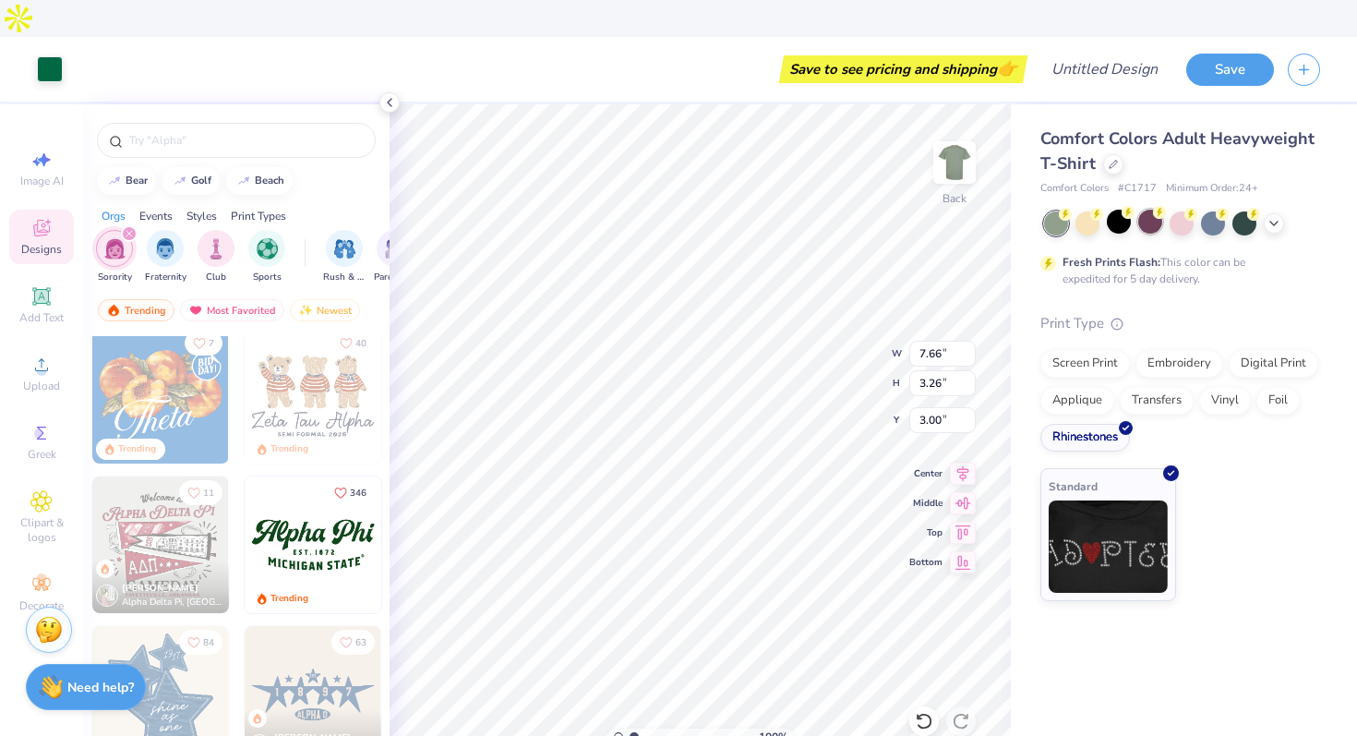
click at [1143, 210] on div at bounding box center [1150, 222] width 24 height 24
click at [1124, 210] on div at bounding box center [1119, 222] width 24 height 24
click at [1275, 214] on icon at bounding box center [1274, 221] width 15 height 15
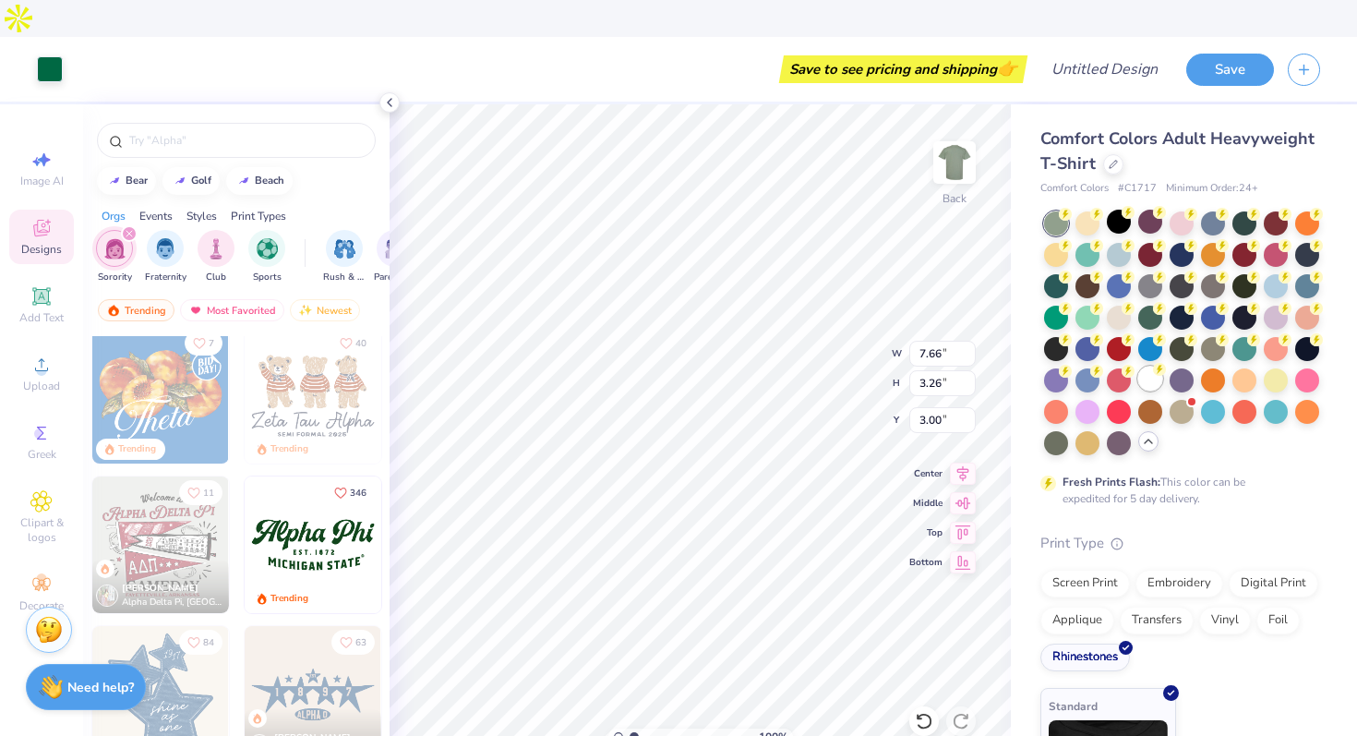
click at [1154, 367] on div at bounding box center [1150, 379] width 24 height 24
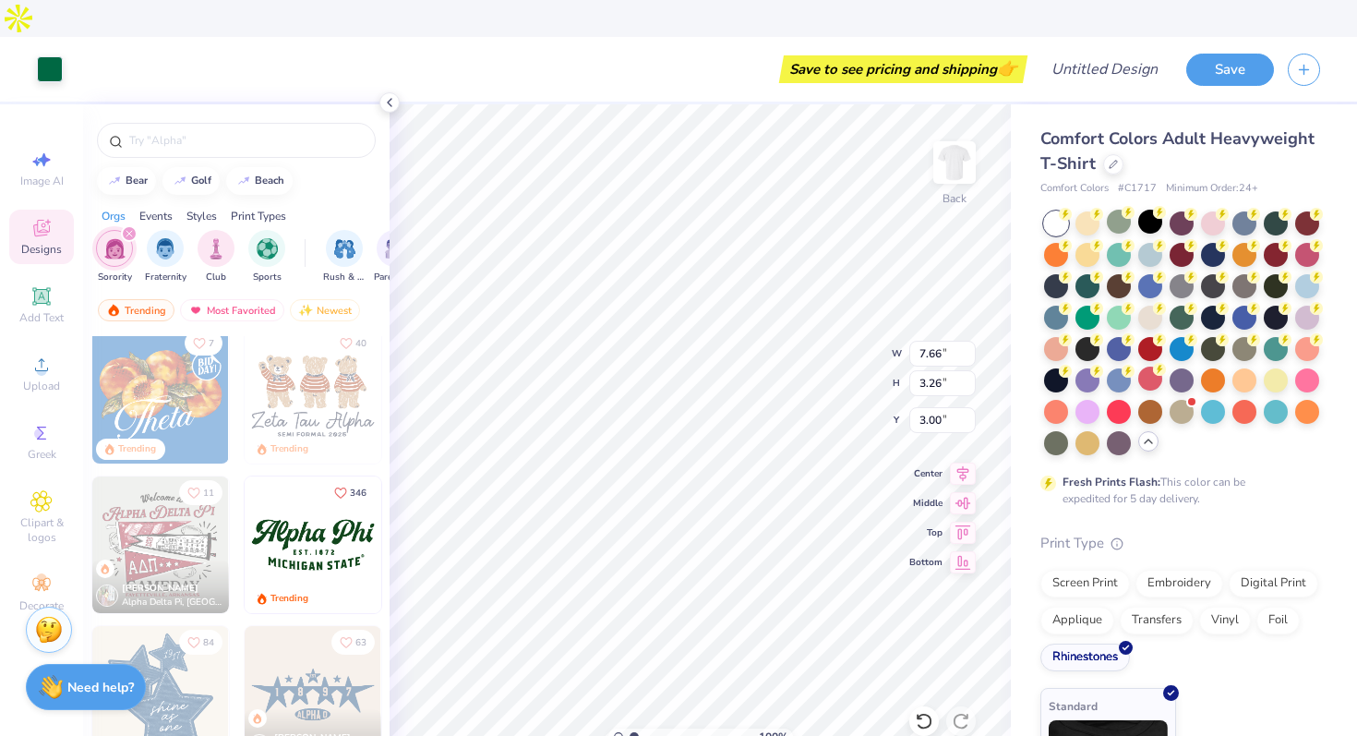
click at [1197, 378] on div at bounding box center [1182, 333] width 276 height 244
click at [1189, 398] on div at bounding box center [1182, 410] width 24 height 24
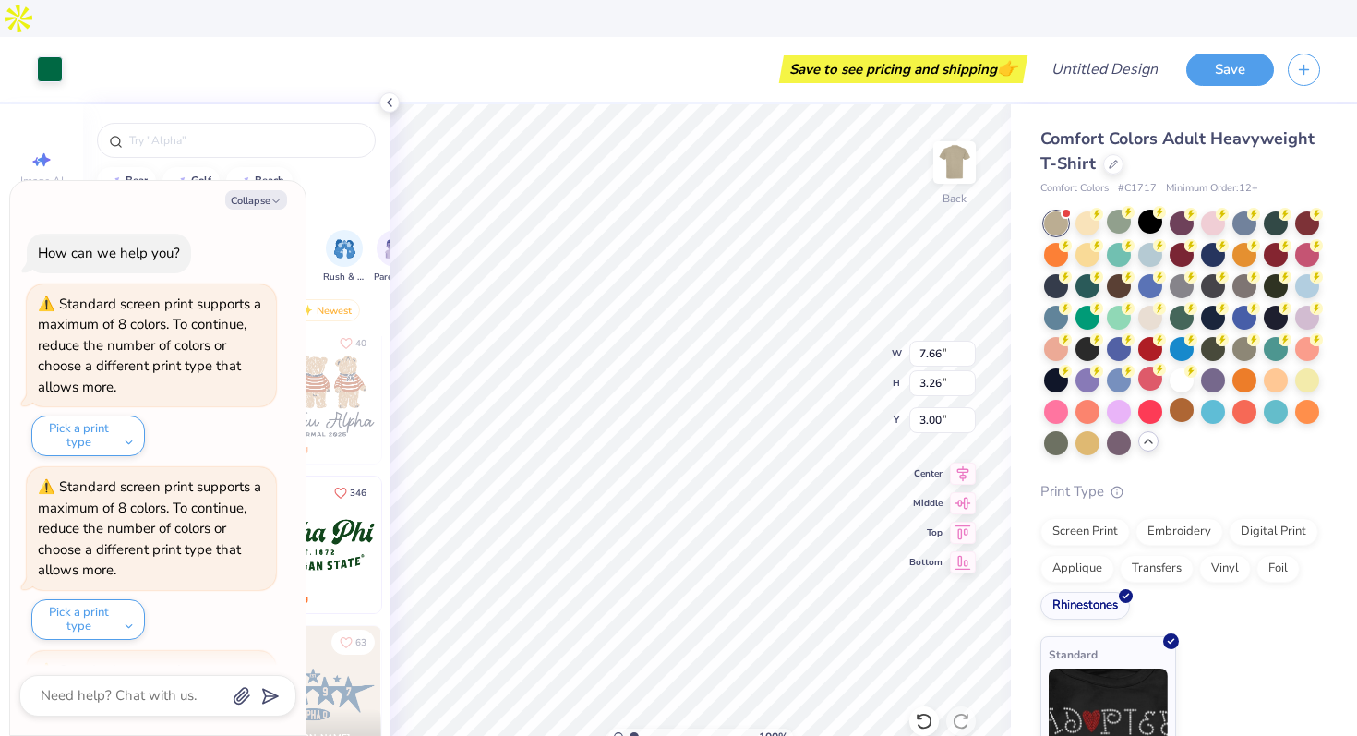
scroll to position [750, 0]
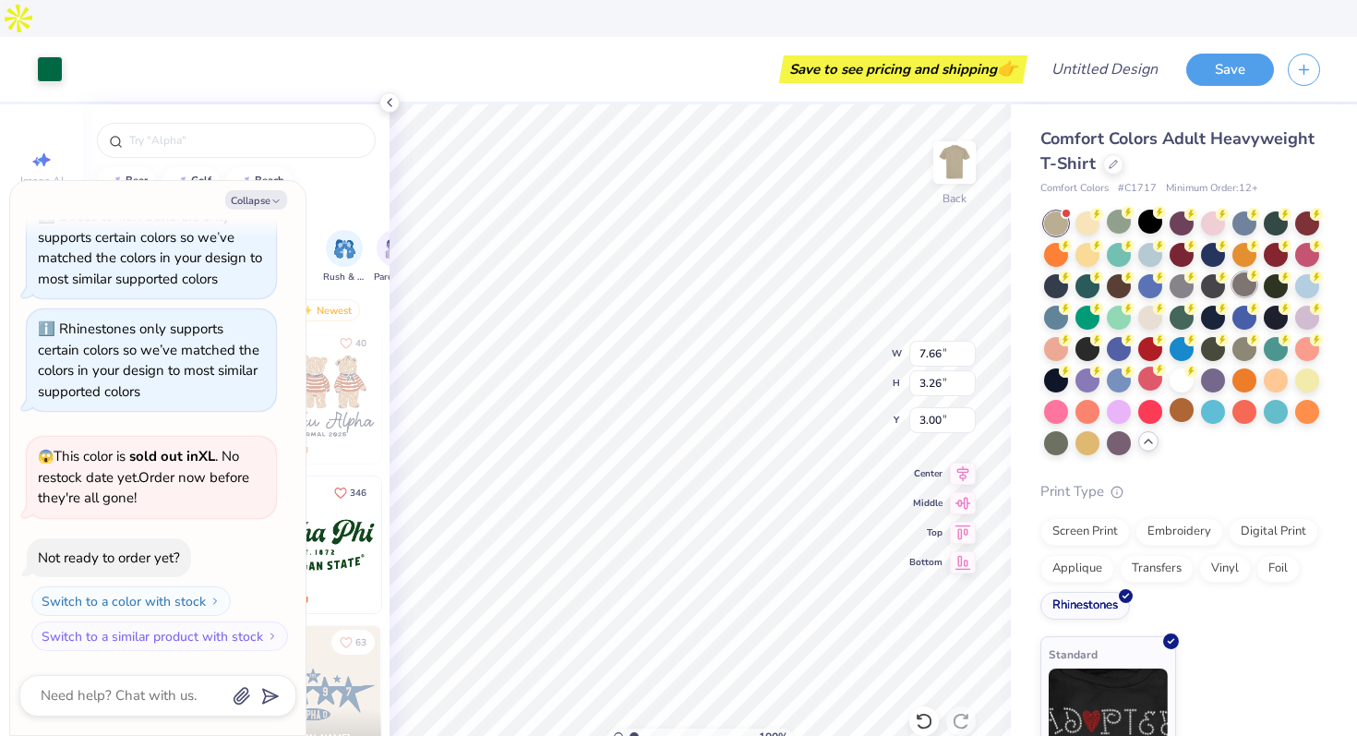
click at [1240, 272] on div at bounding box center [1245, 284] width 24 height 24
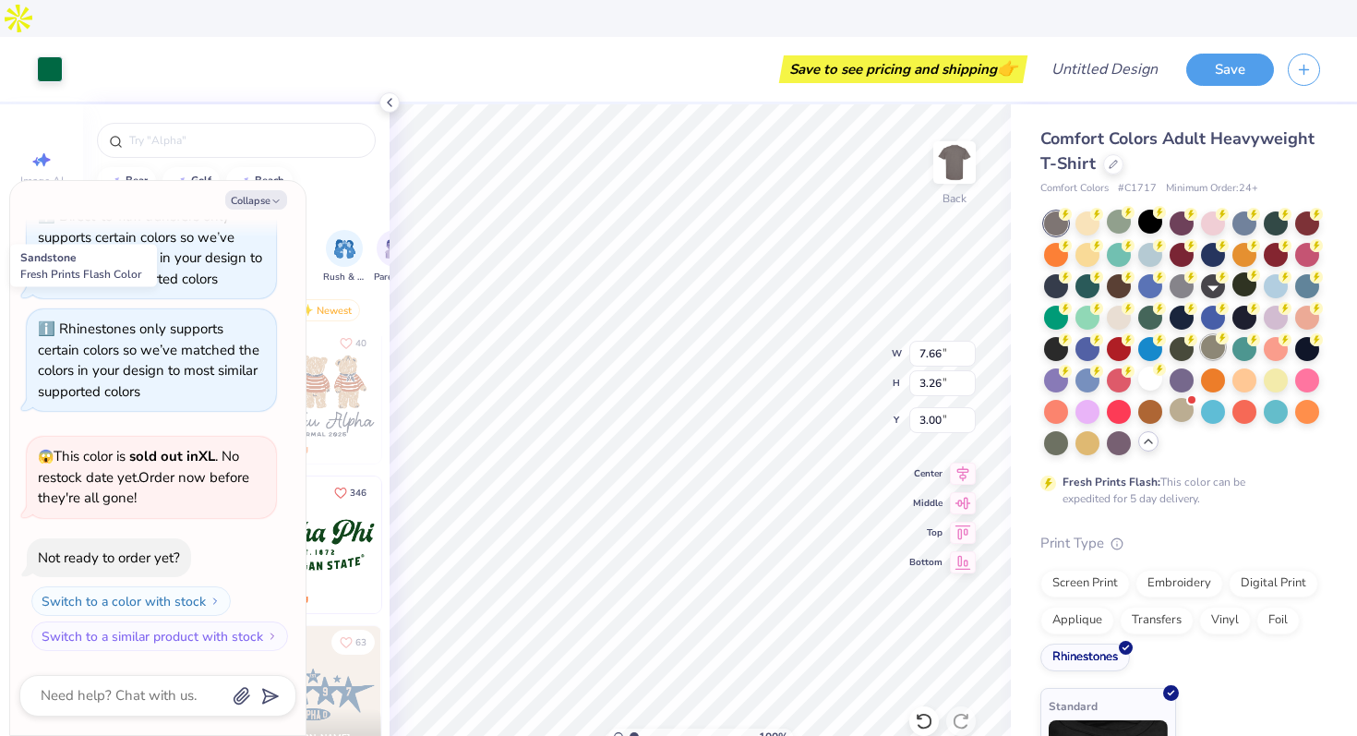
click at [1220, 331] on icon at bounding box center [1222, 337] width 13 height 13
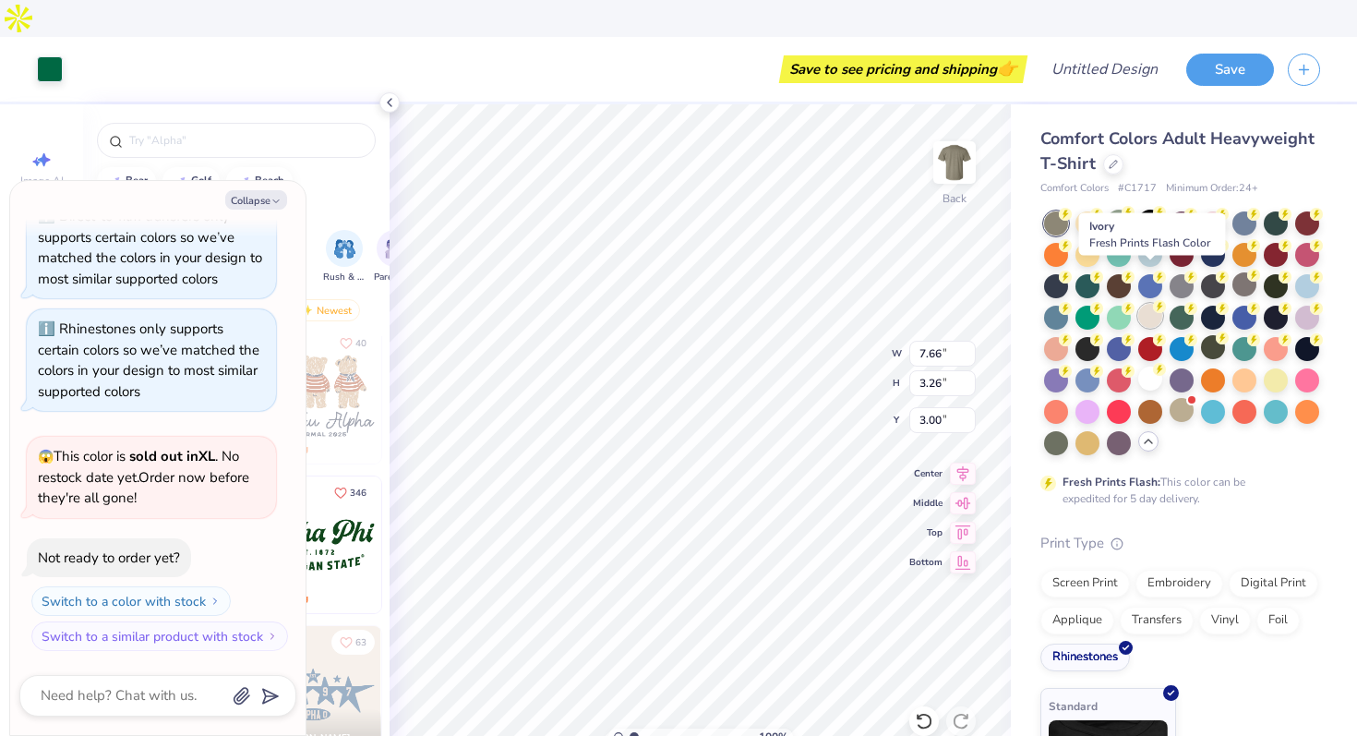
click at [1155, 304] on div at bounding box center [1150, 316] width 24 height 24
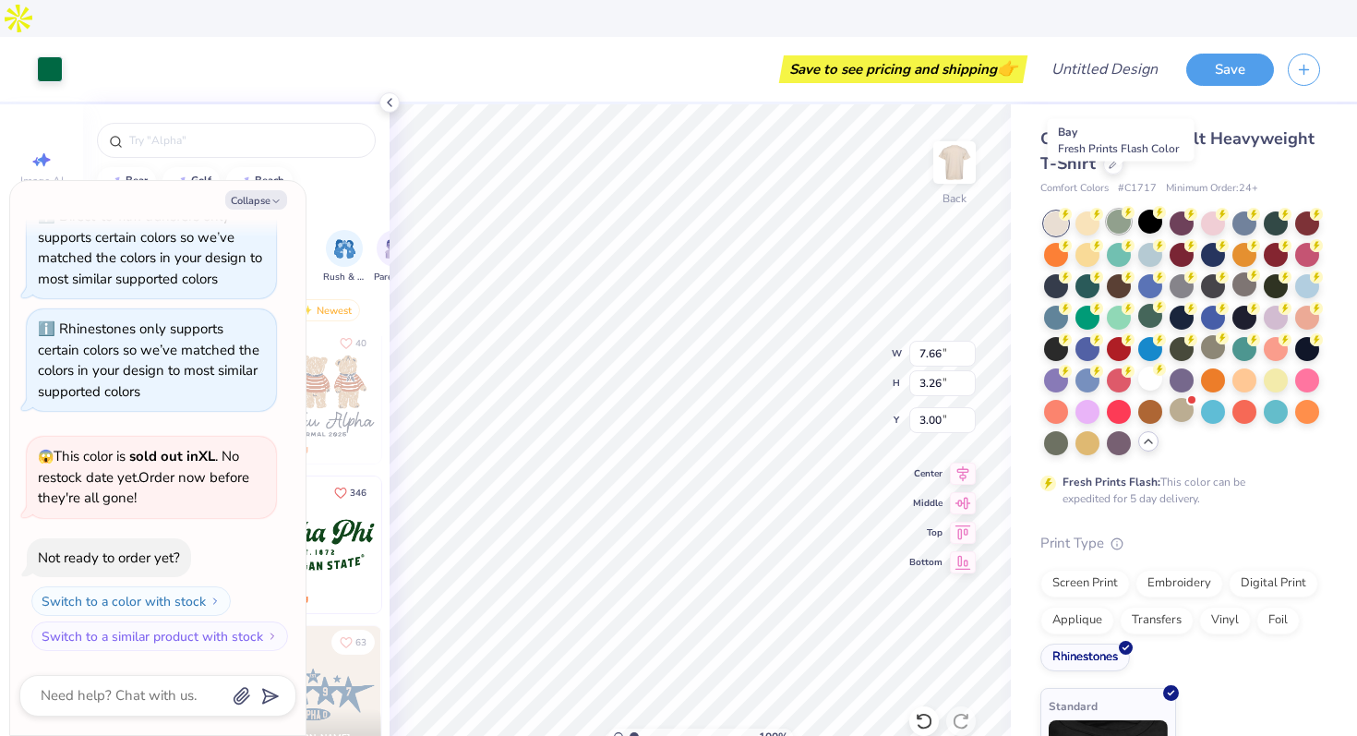
click at [1126, 210] on div at bounding box center [1119, 222] width 24 height 24
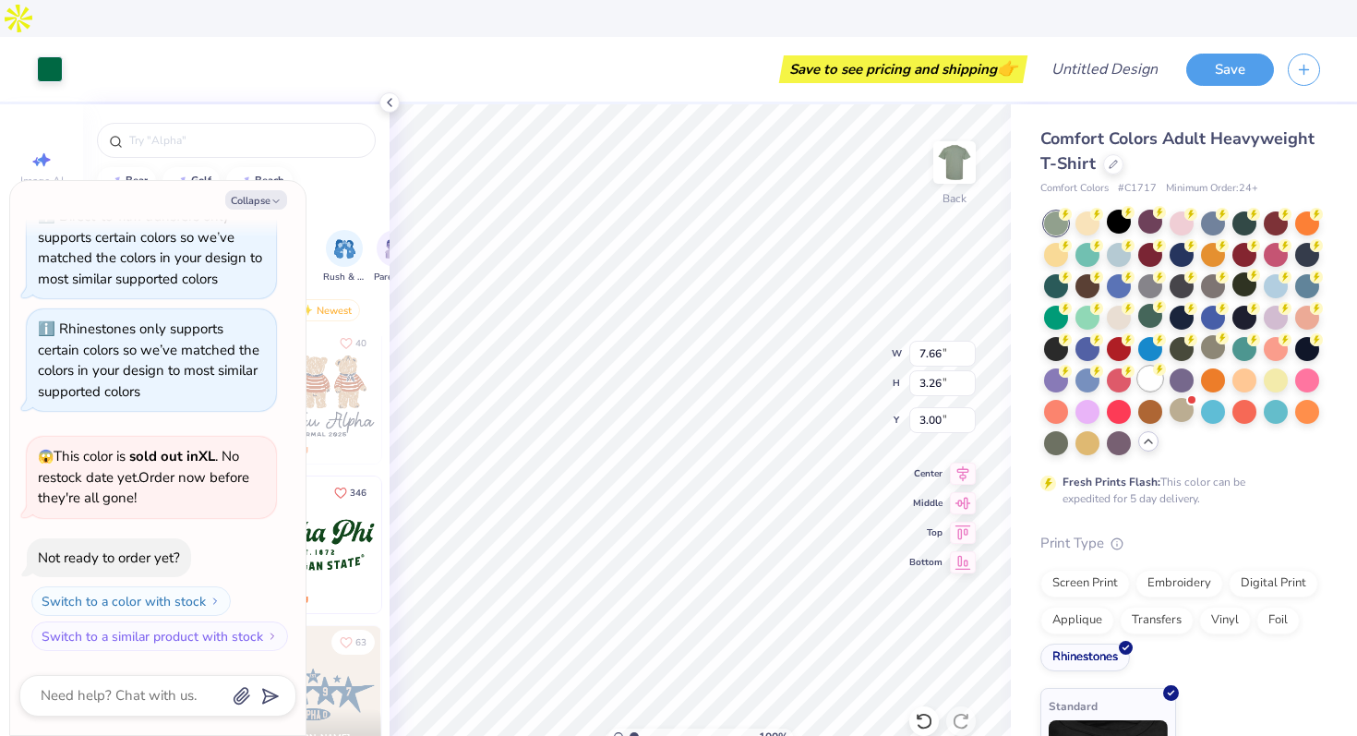
click at [1155, 367] on div at bounding box center [1150, 379] width 24 height 24
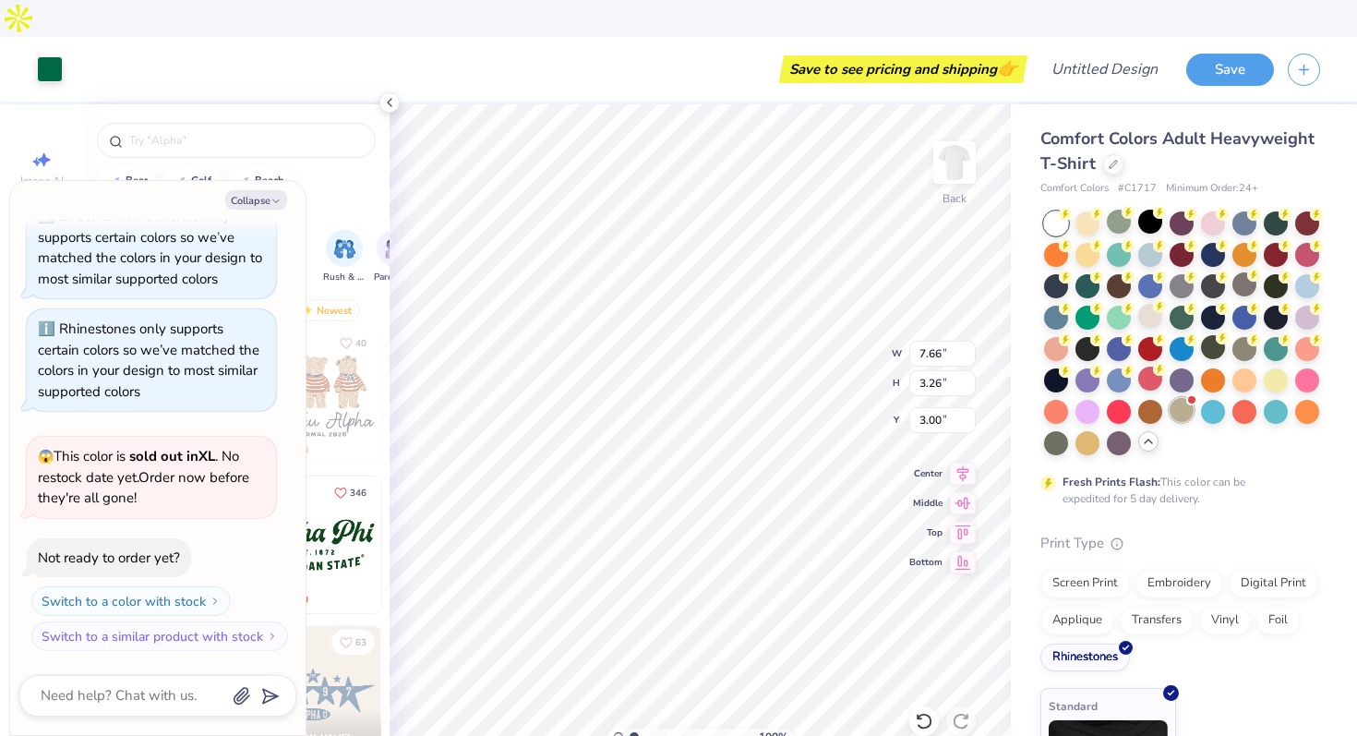
click at [1175, 398] on div at bounding box center [1182, 410] width 24 height 24
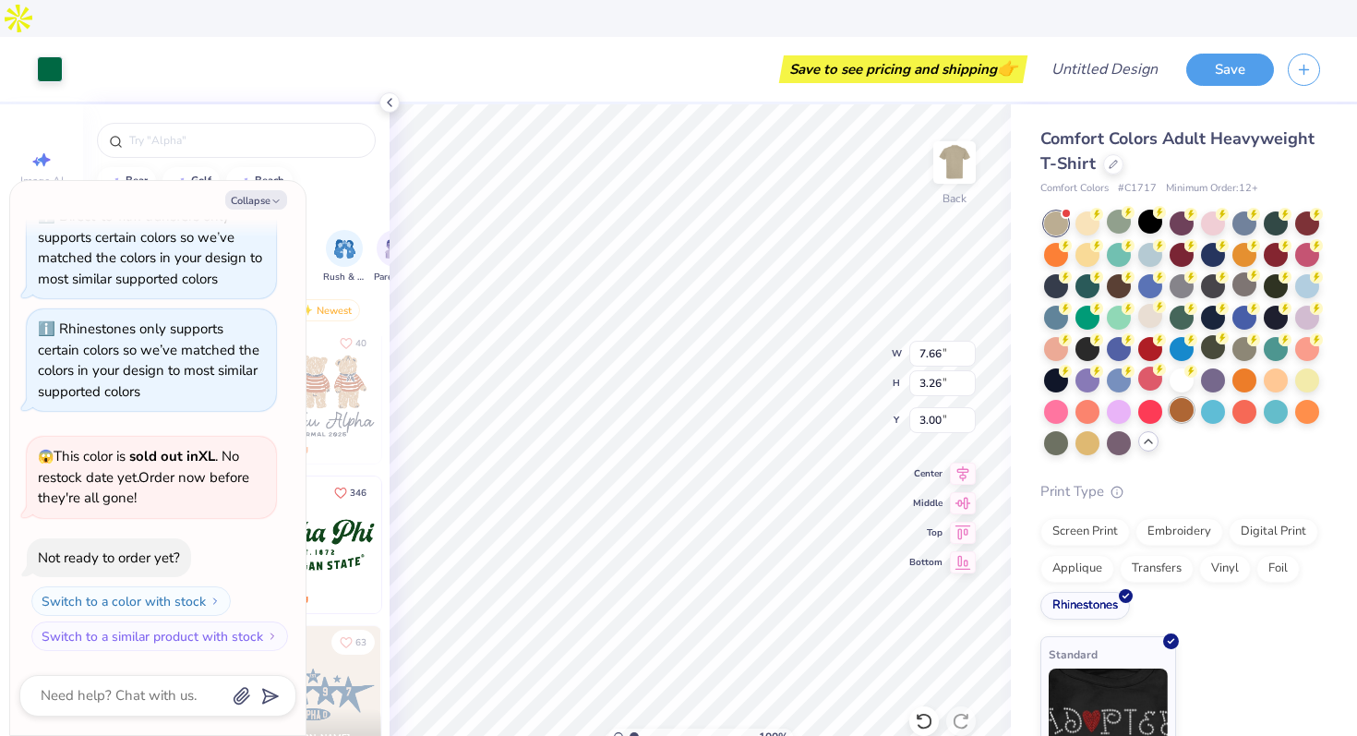
scroll to position [990, 0]
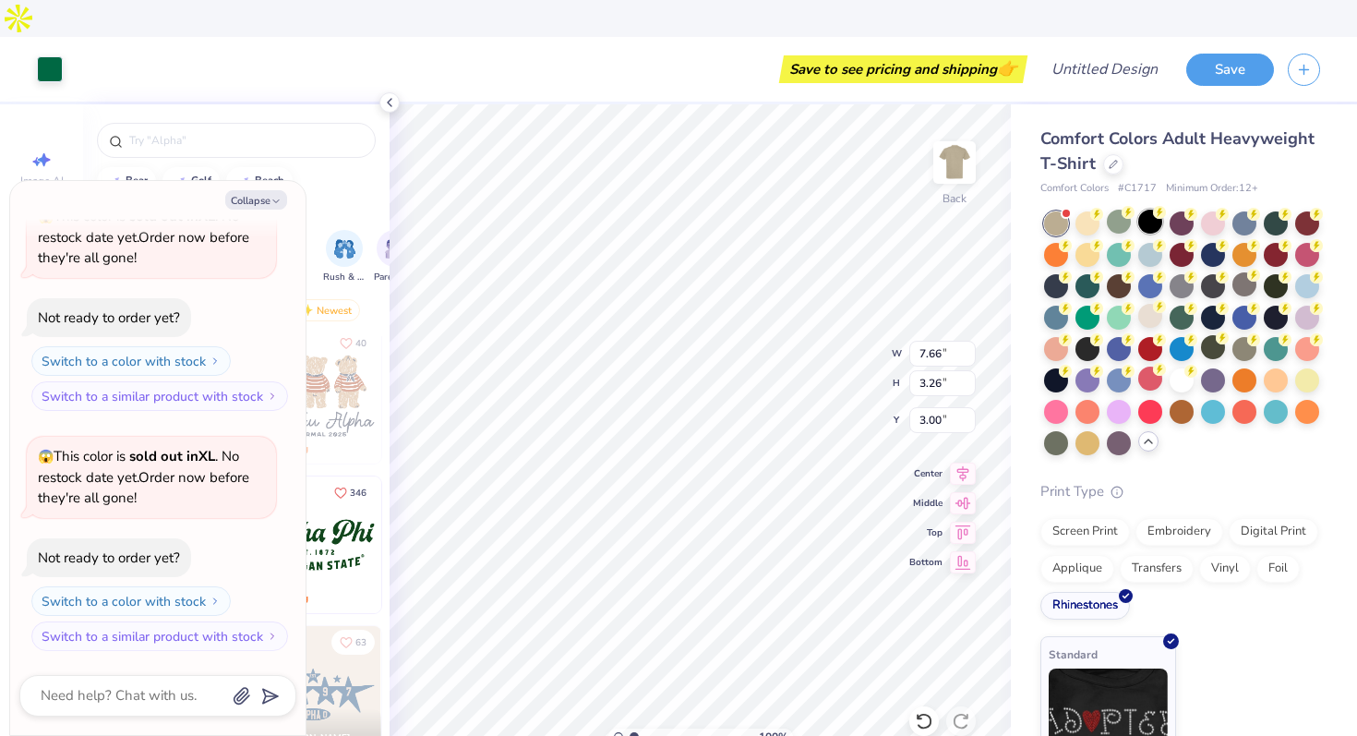
click at [1103, 208] on circle at bounding box center [1096, 214] width 13 height 13
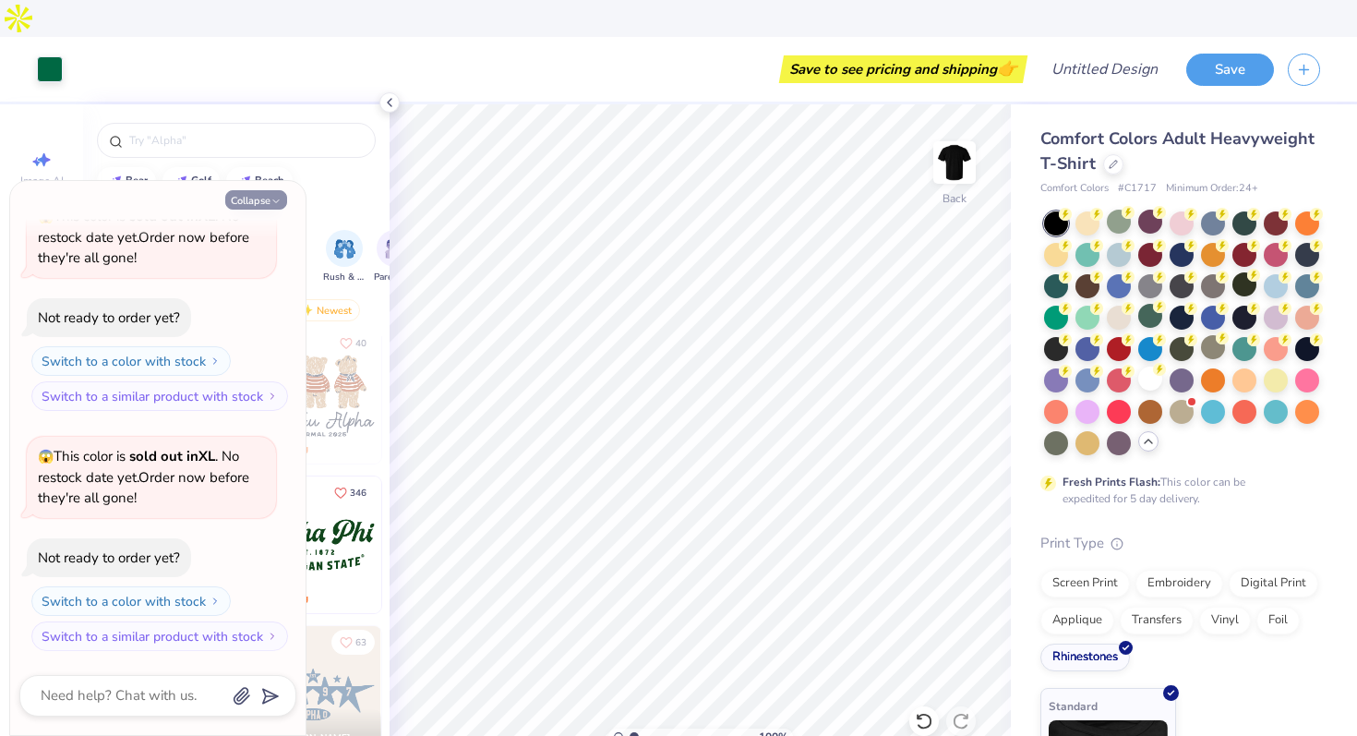
click at [252, 199] on button "Collapse" at bounding box center [256, 199] width 62 height 19
type textarea "x"
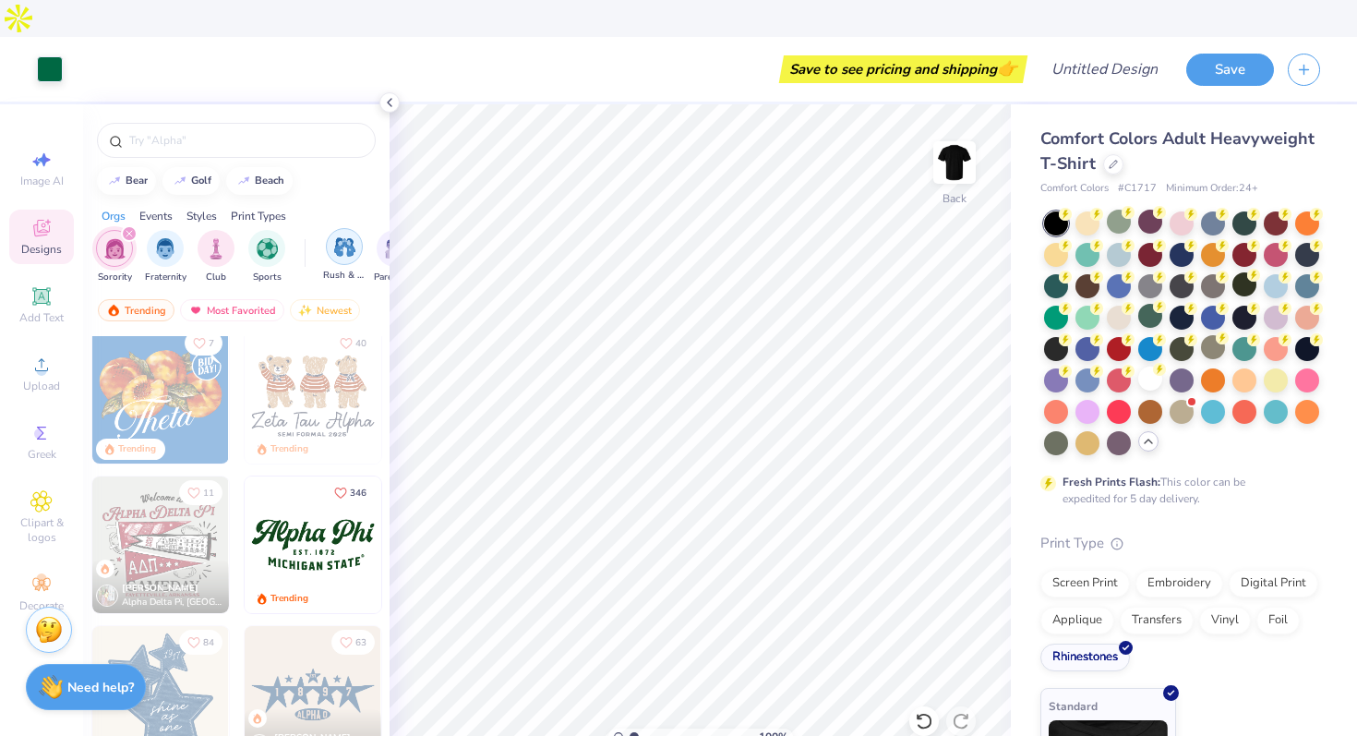
click at [342, 236] on img "filter for Rush & Bid" at bounding box center [344, 246] width 21 height 21
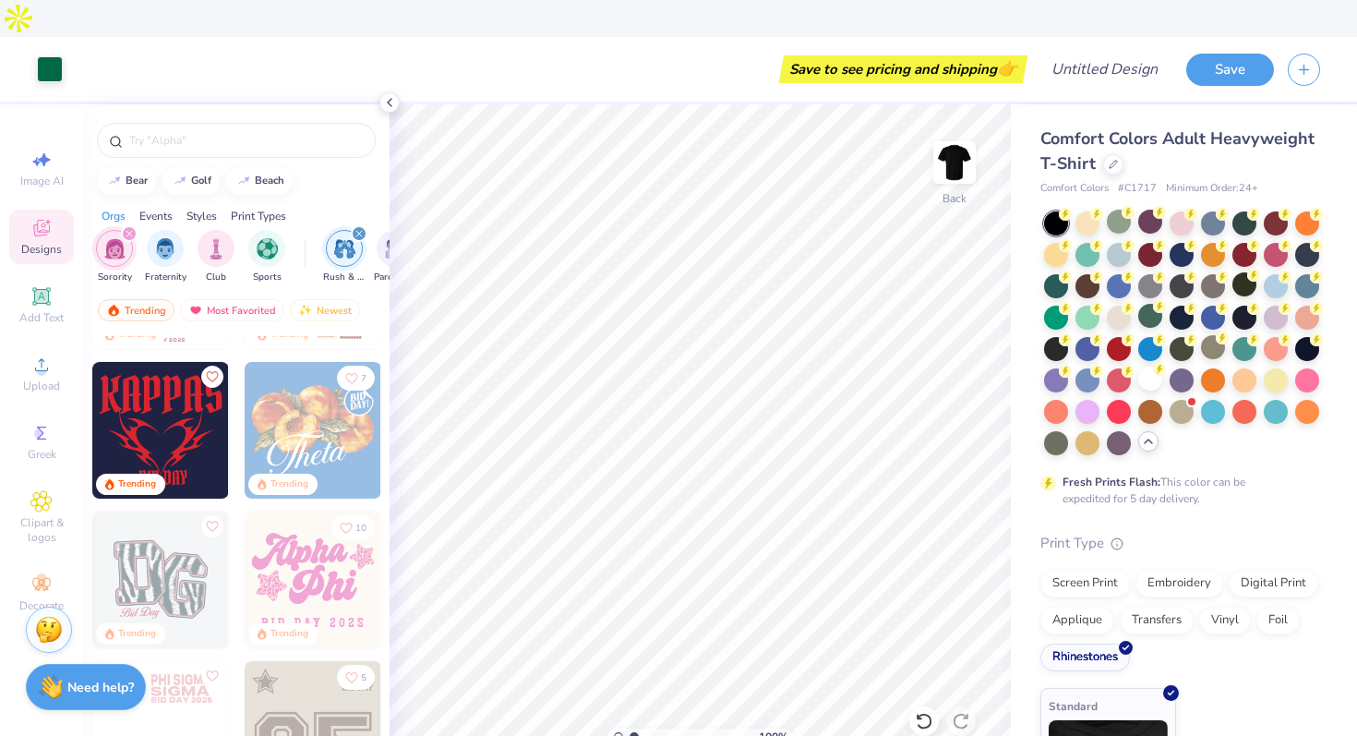
scroll to position [141, 0]
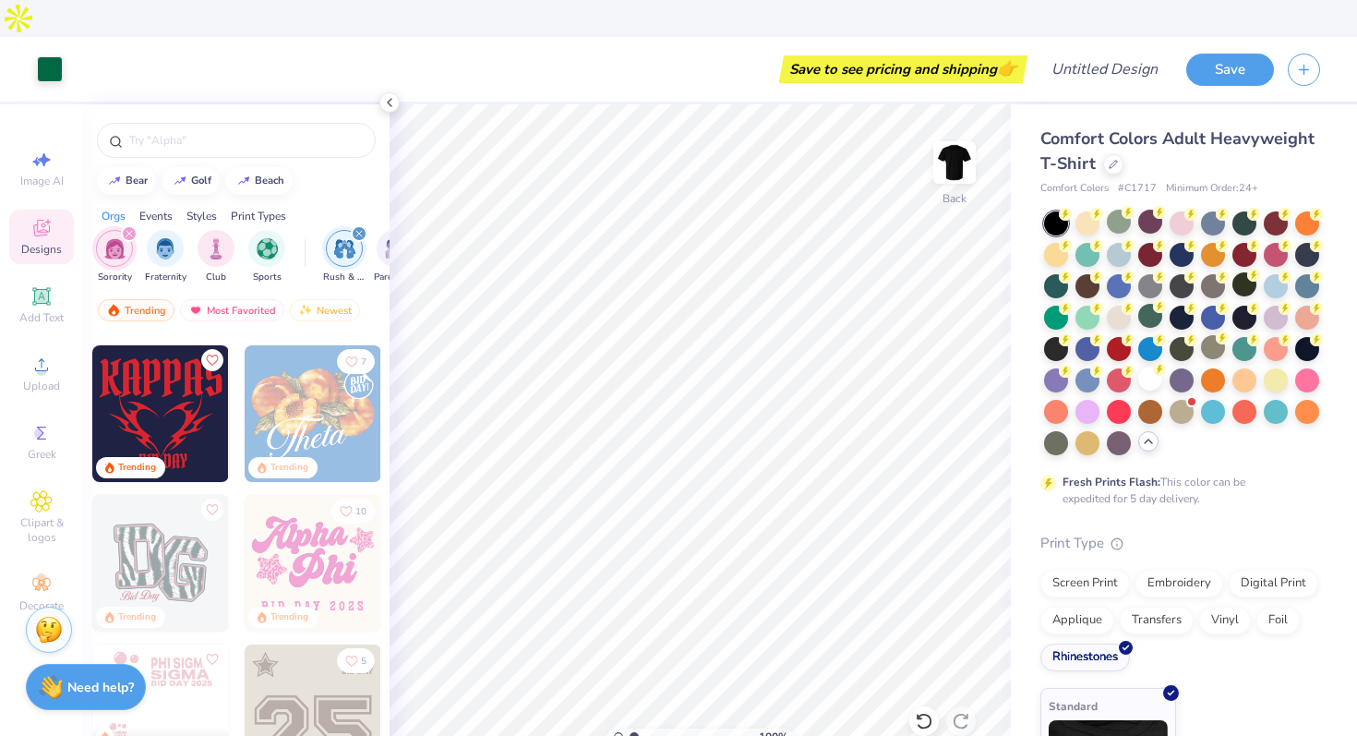
click at [195, 410] on img at bounding box center [160, 413] width 137 height 137
type input "9.68"
type input "7.66"
type input "3.26"
type input "3.00"
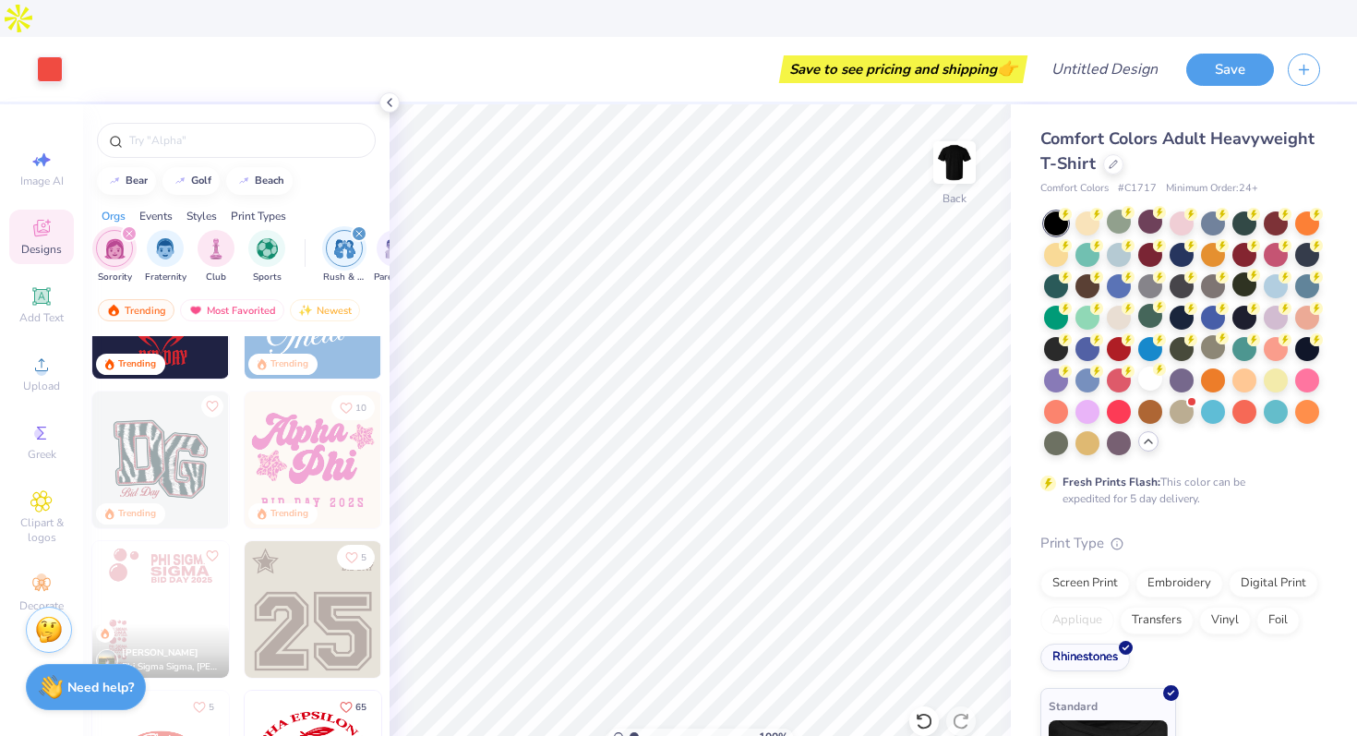
scroll to position [0, 0]
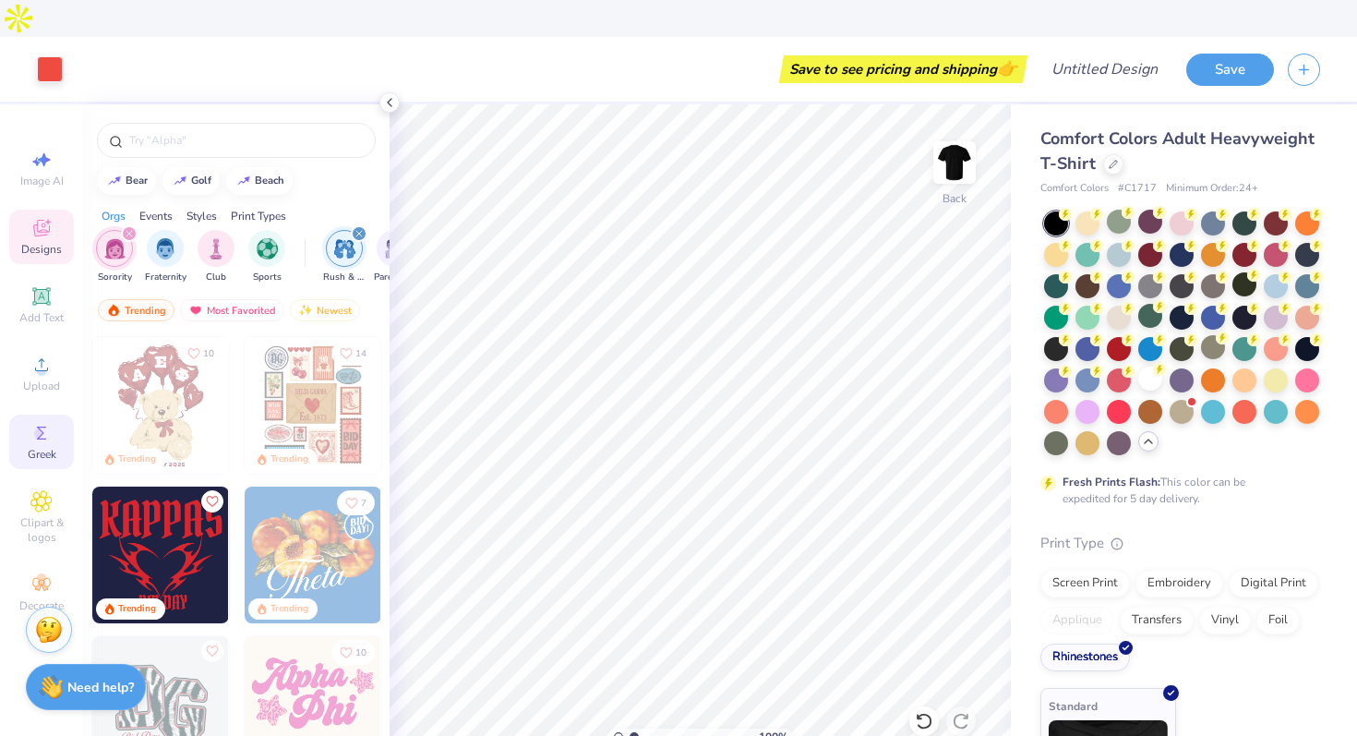
click at [40, 447] on span "Greek" at bounding box center [42, 454] width 29 height 15
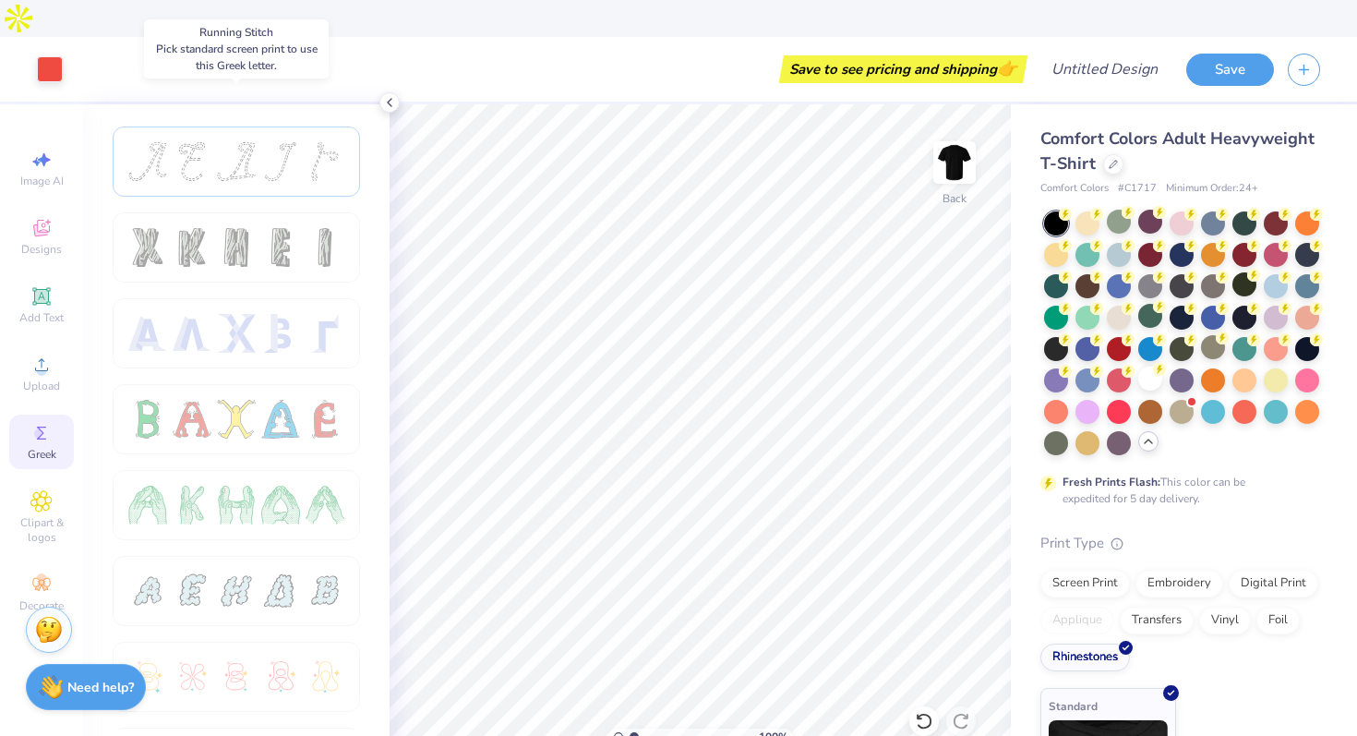
click at [231, 142] on div at bounding box center [236, 161] width 39 height 39
click at [251, 228] on div at bounding box center [236, 247] width 39 height 39
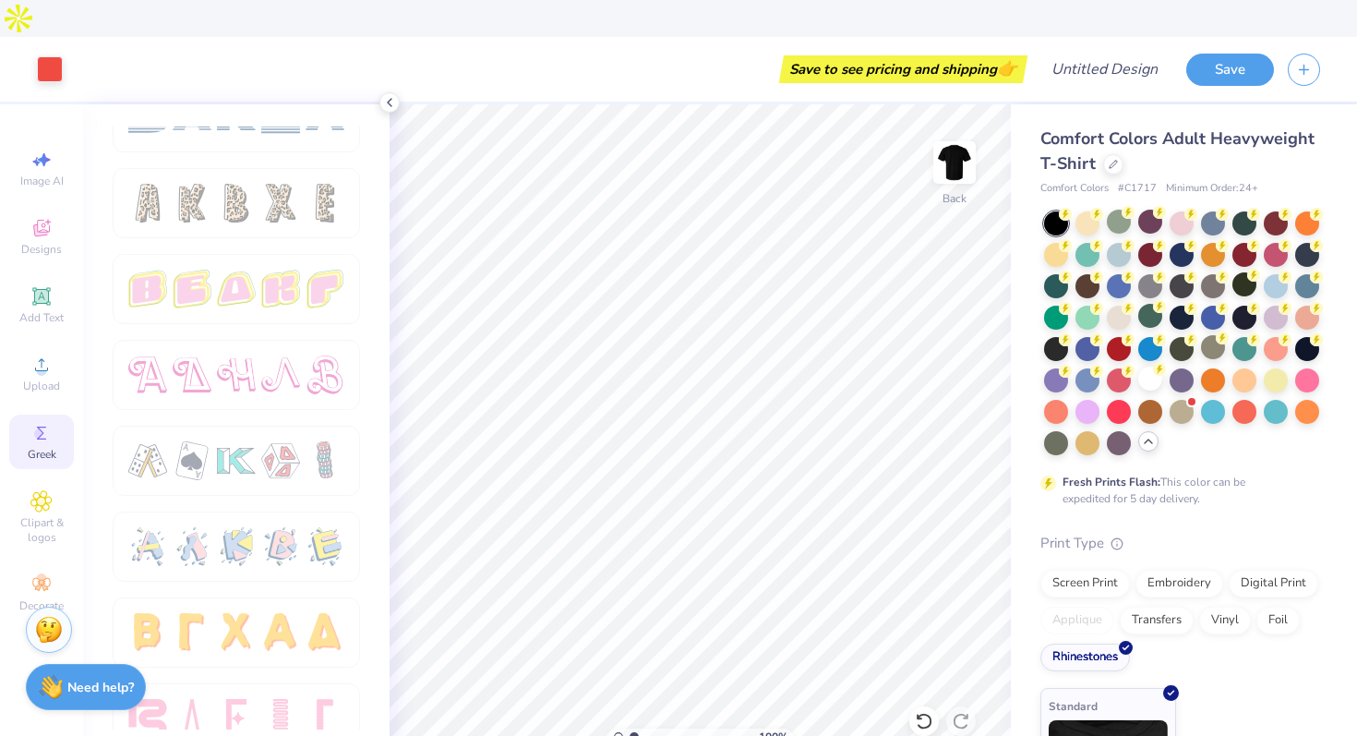
scroll to position [3089, 0]
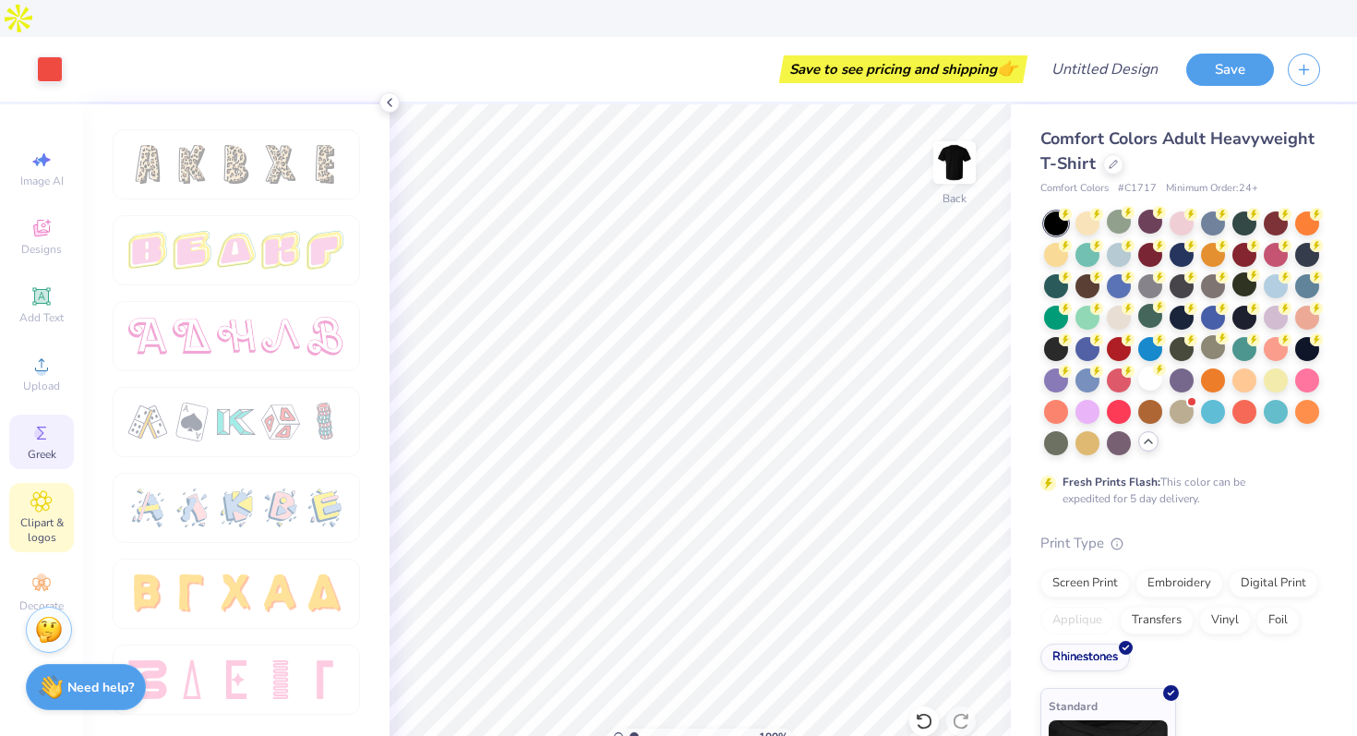
click at [48, 483] on div "Clipart & logos" at bounding box center [41, 517] width 65 height 69
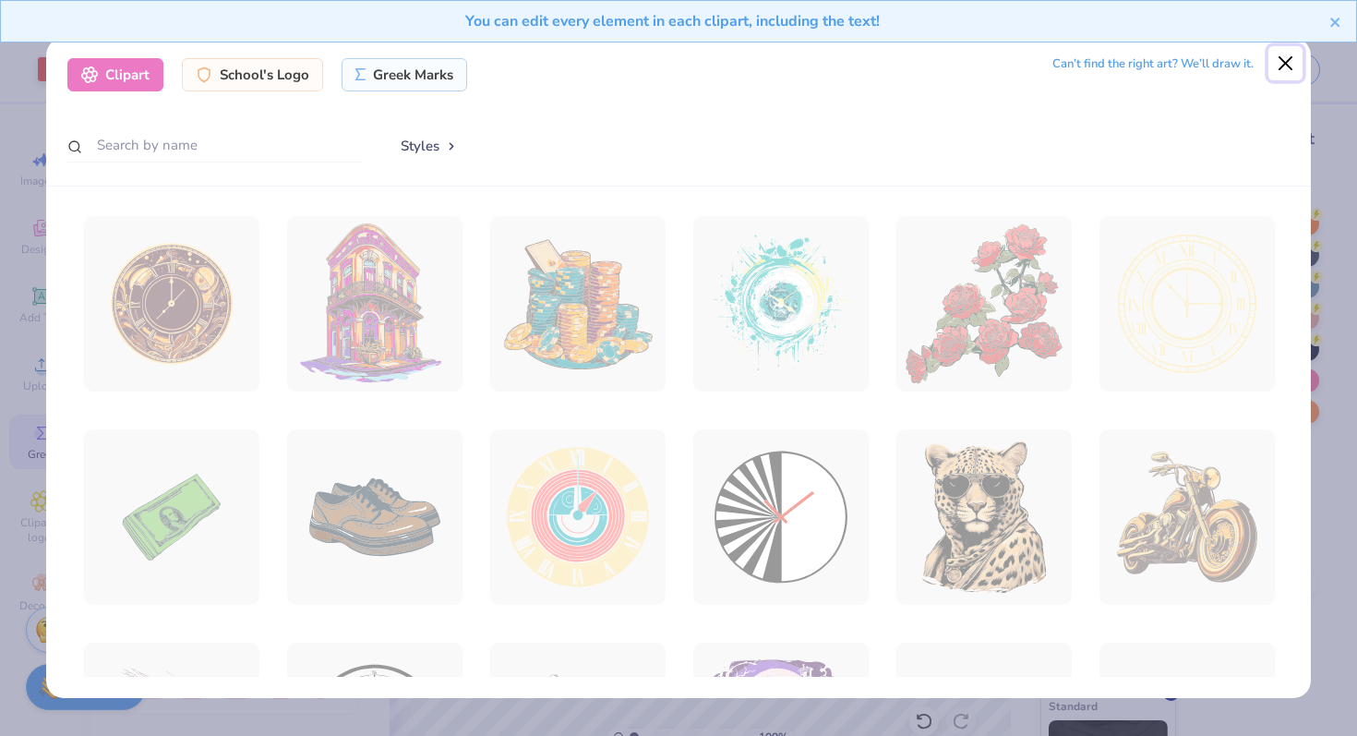
click at [1290, 62] on button "Close" at bounding box center [1286, 63] width 35 height 35
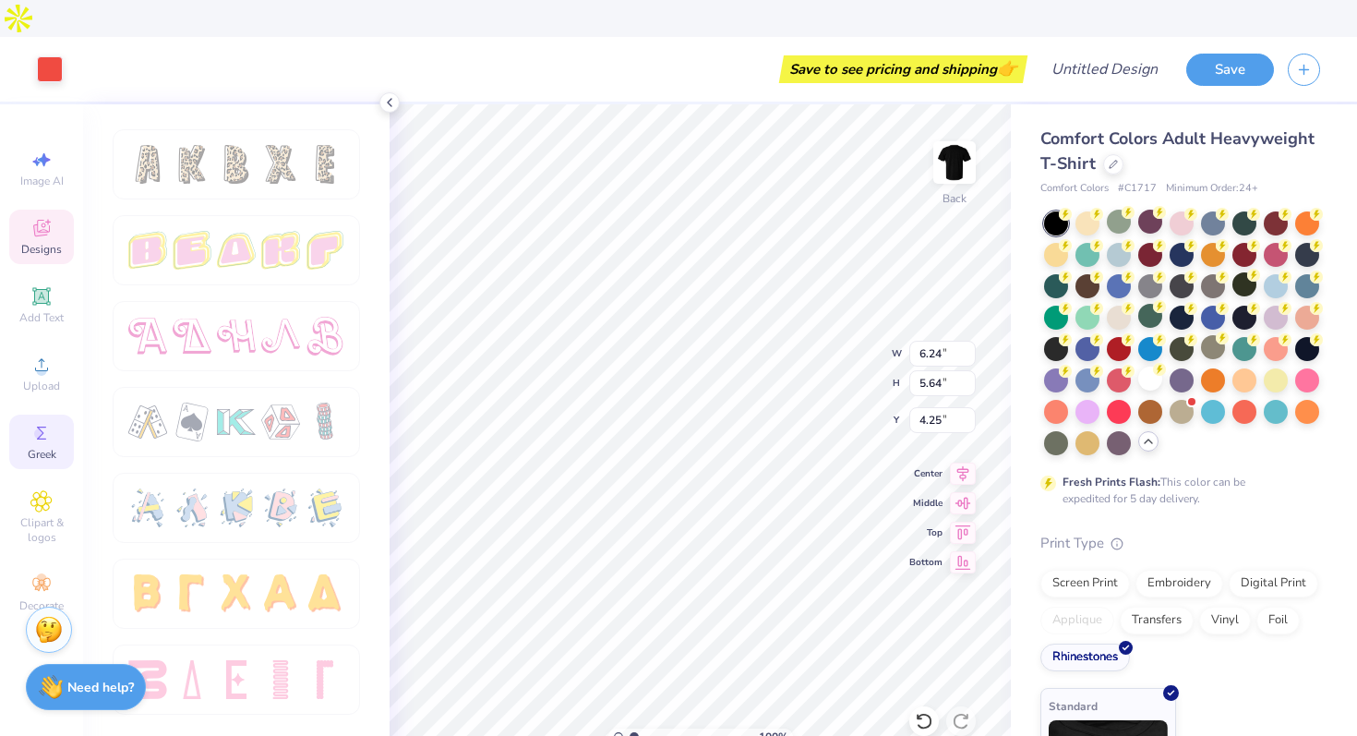
type input "4.25"
click at [46, 310] on span "Add Text" at bounding box center [41, 317] width 44 height 15
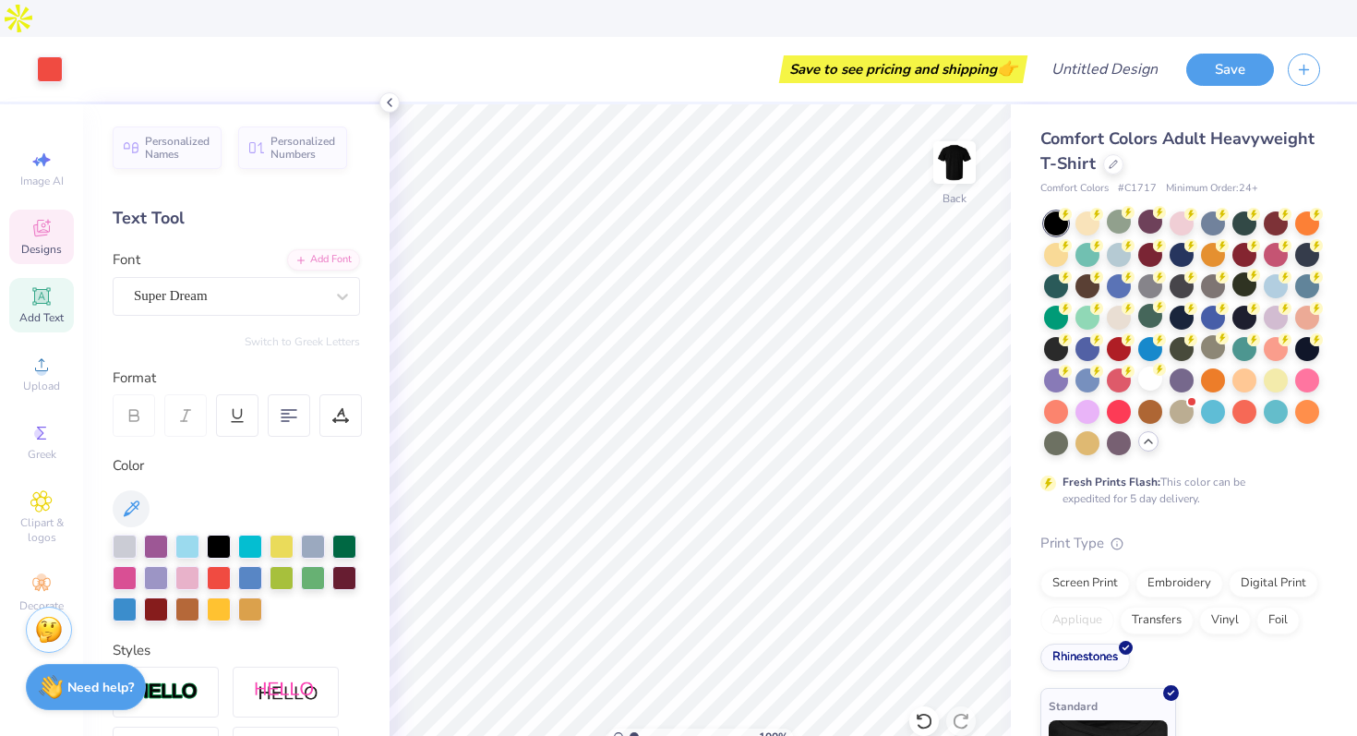
click at [50, 217] on icon at bounding box center [41, 228] width 22 height 22
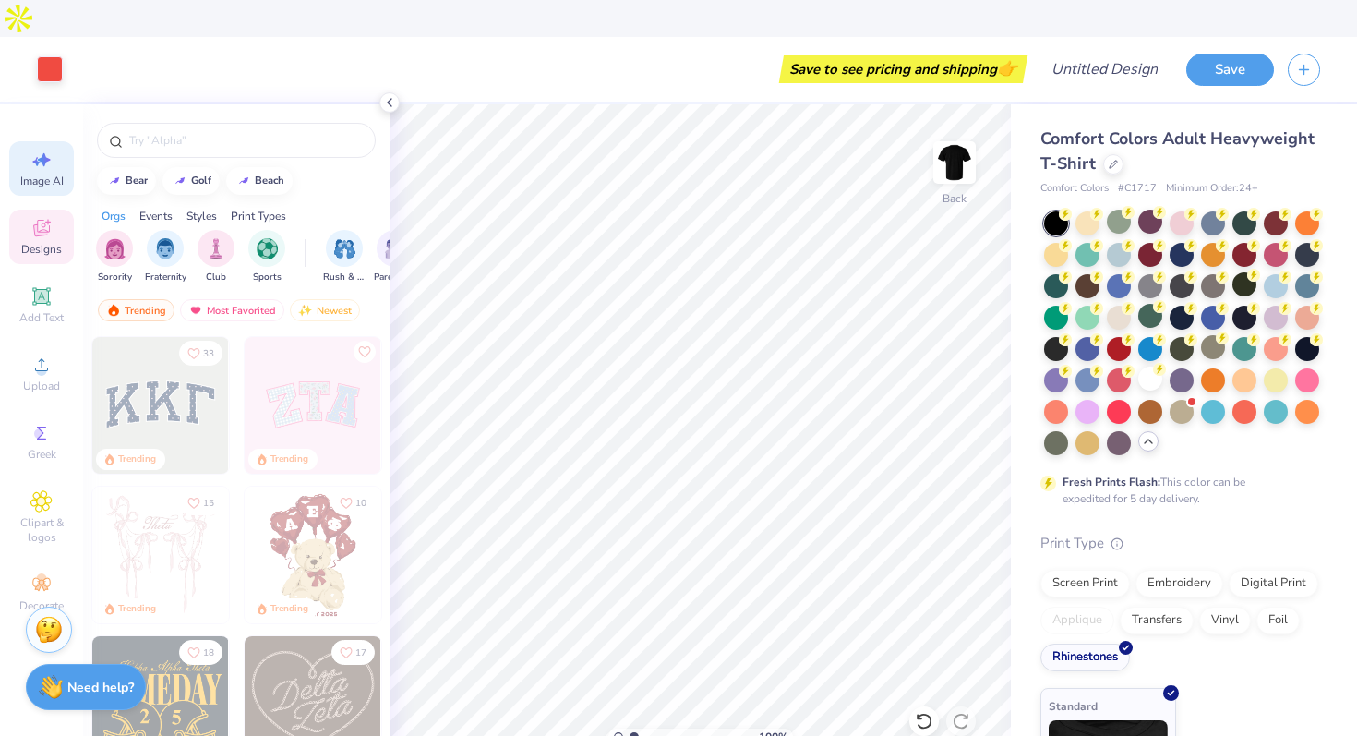
click at [47, 149] on icon at bounding box center [41, 160] width 22 height 22
select select "4"
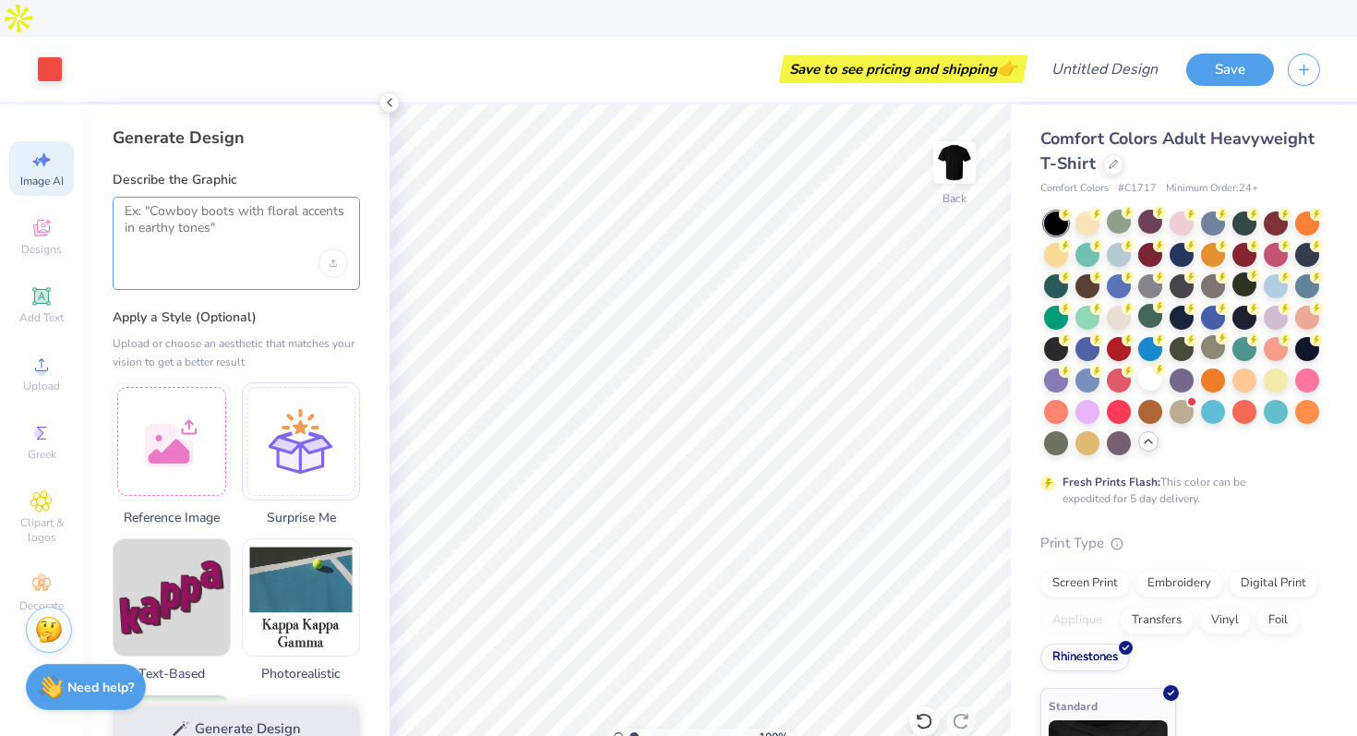
click at [186, 203] on textarea at bounding box center [236, 226] width 223 height 46
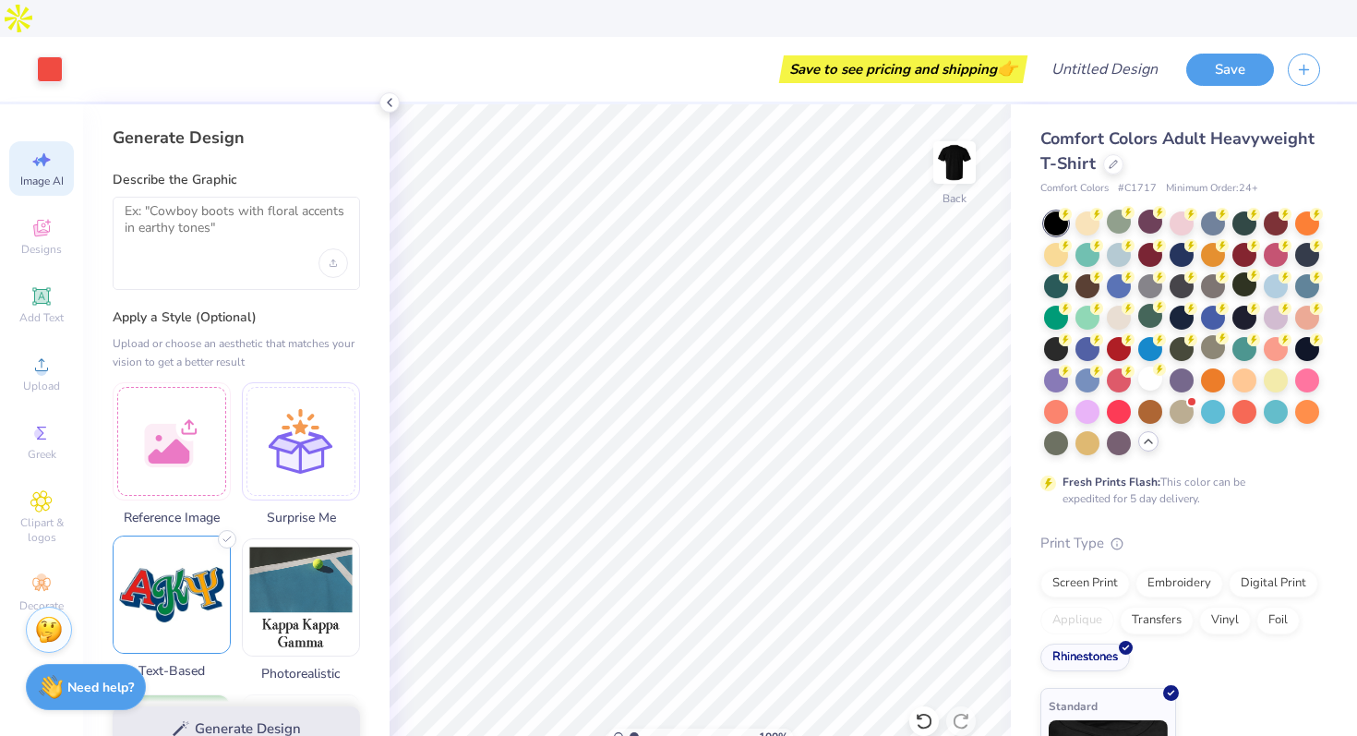
click at [179, 546] on img at bounding box center [172, 594] width 116 height 116
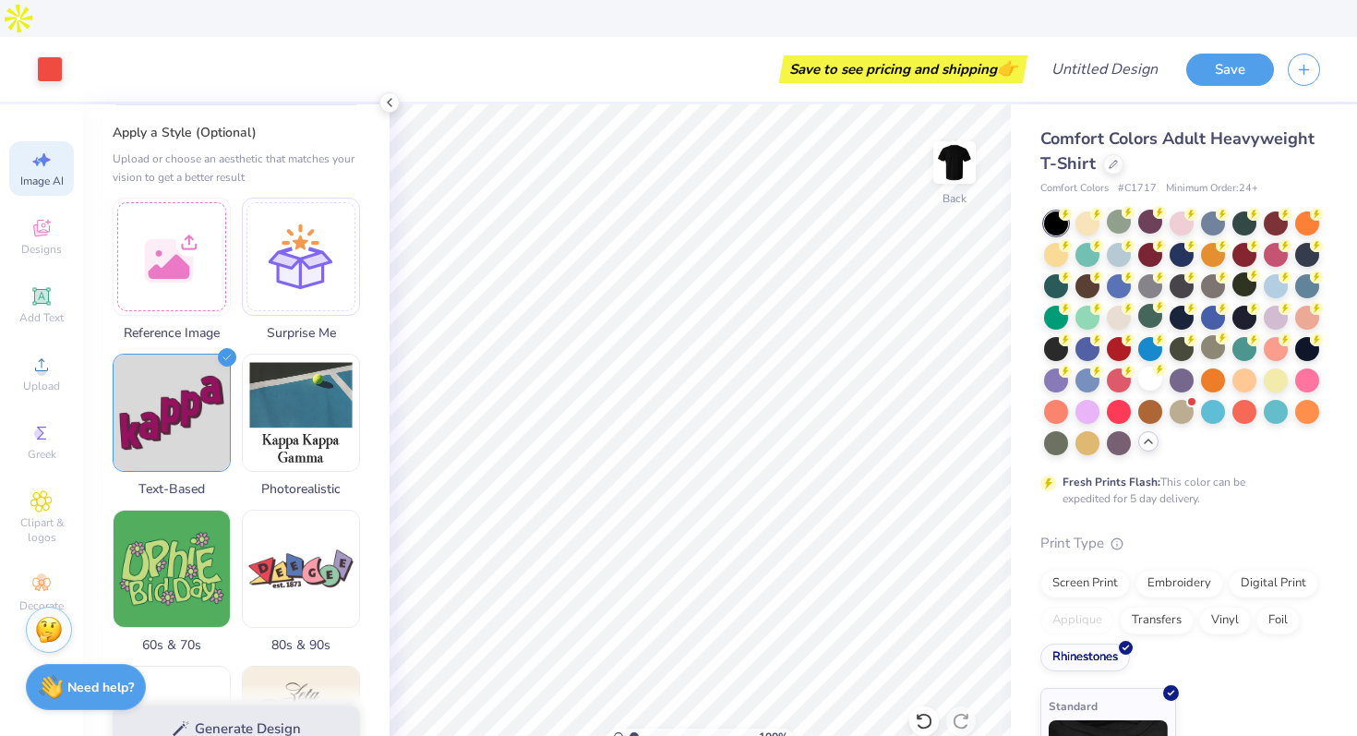
scroll to position [0, 0]
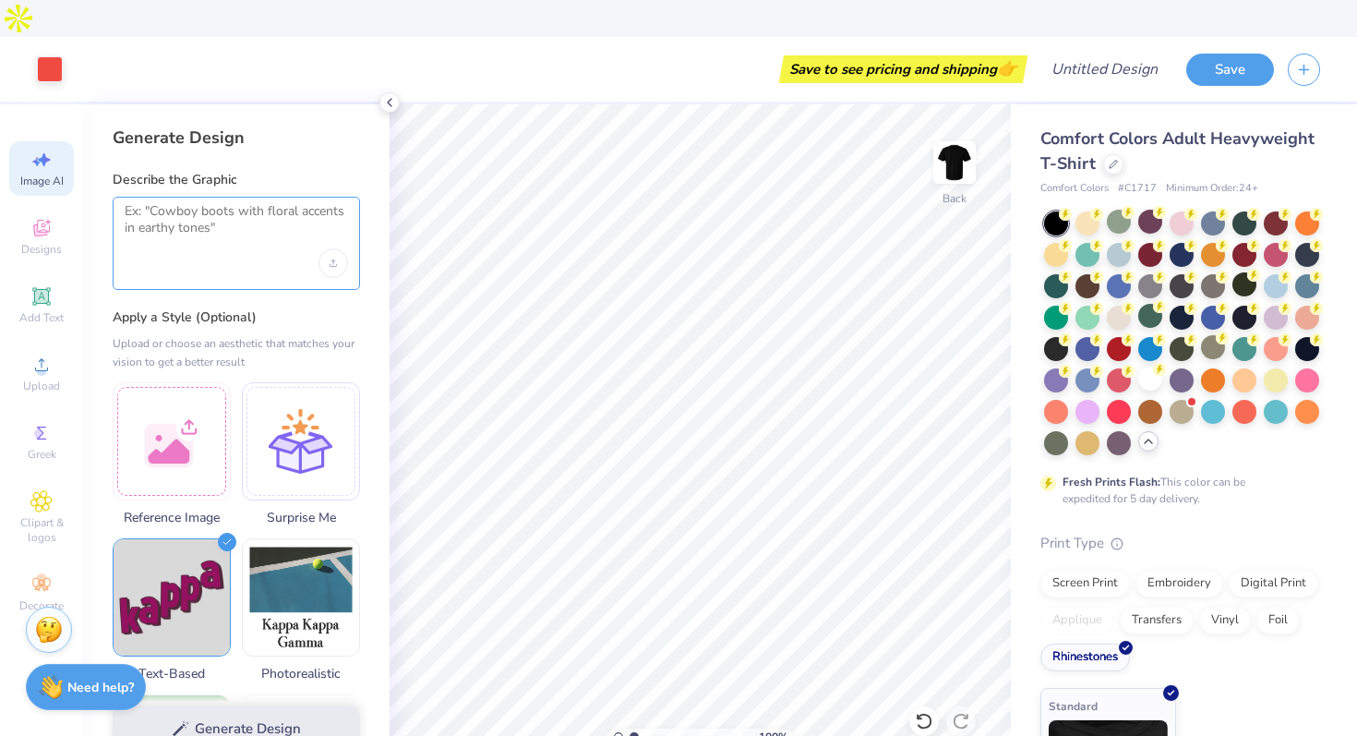
click at [257, 203] on textarea at bounding box center [236, 226] width 223 height 46
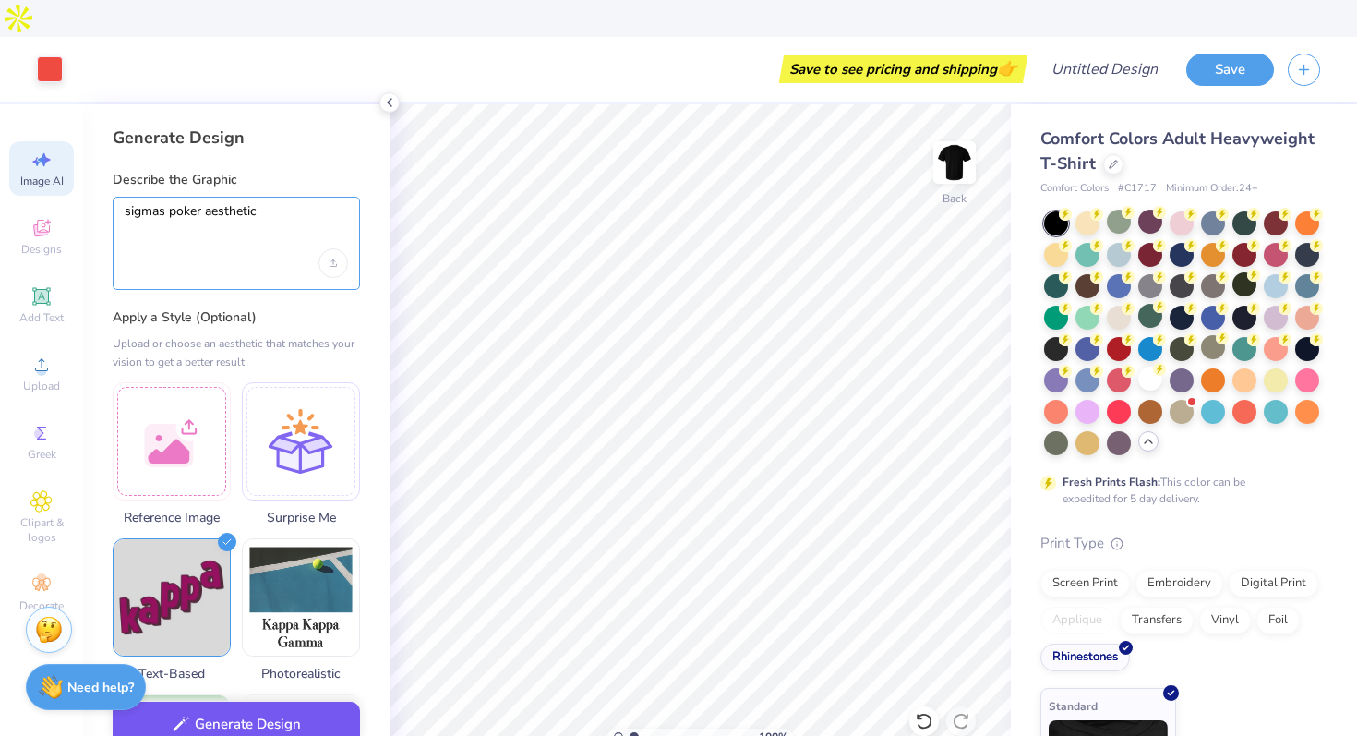
type textarea "sigmas poker aesthetic"
click at [203, 702] on button "Generate Design" at bounding box center [236, 724] width 247 height 45
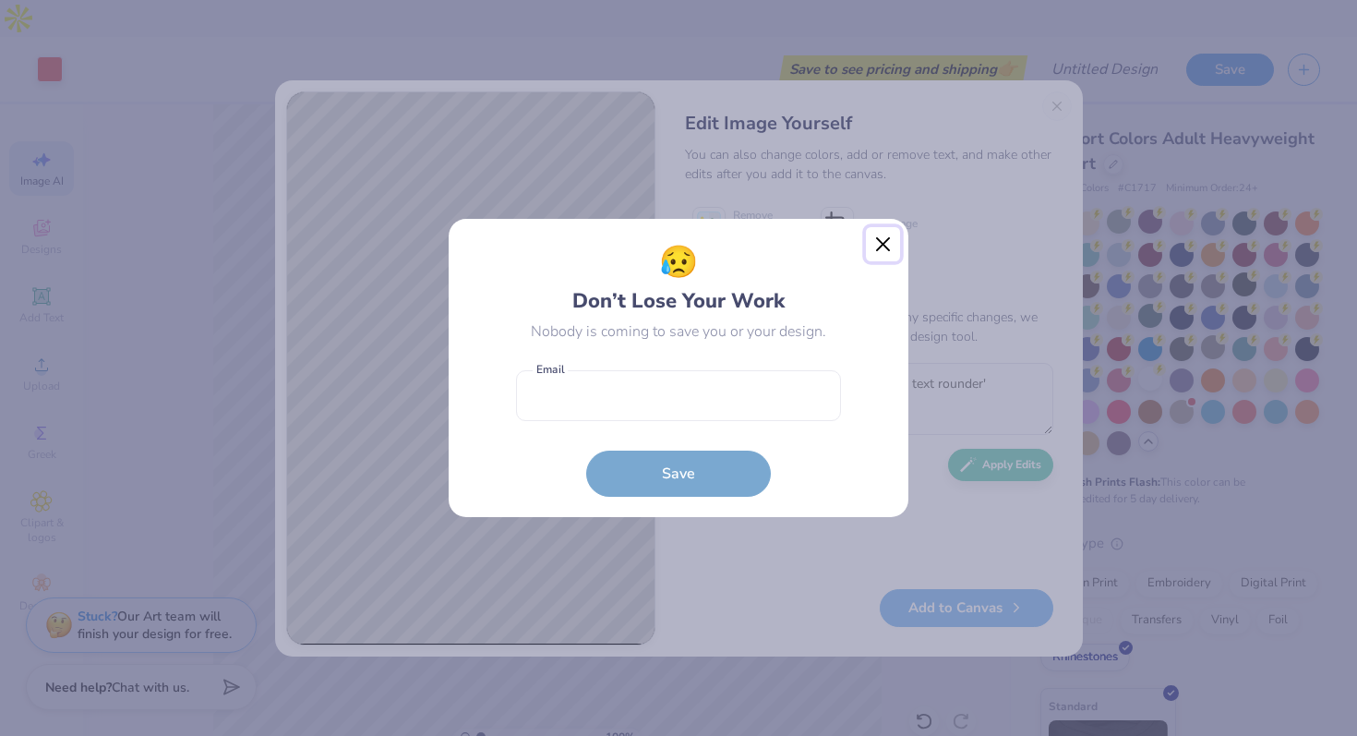
click at [884, 242] on button "Close" at bounding box center [883, 244] width 35 height 35
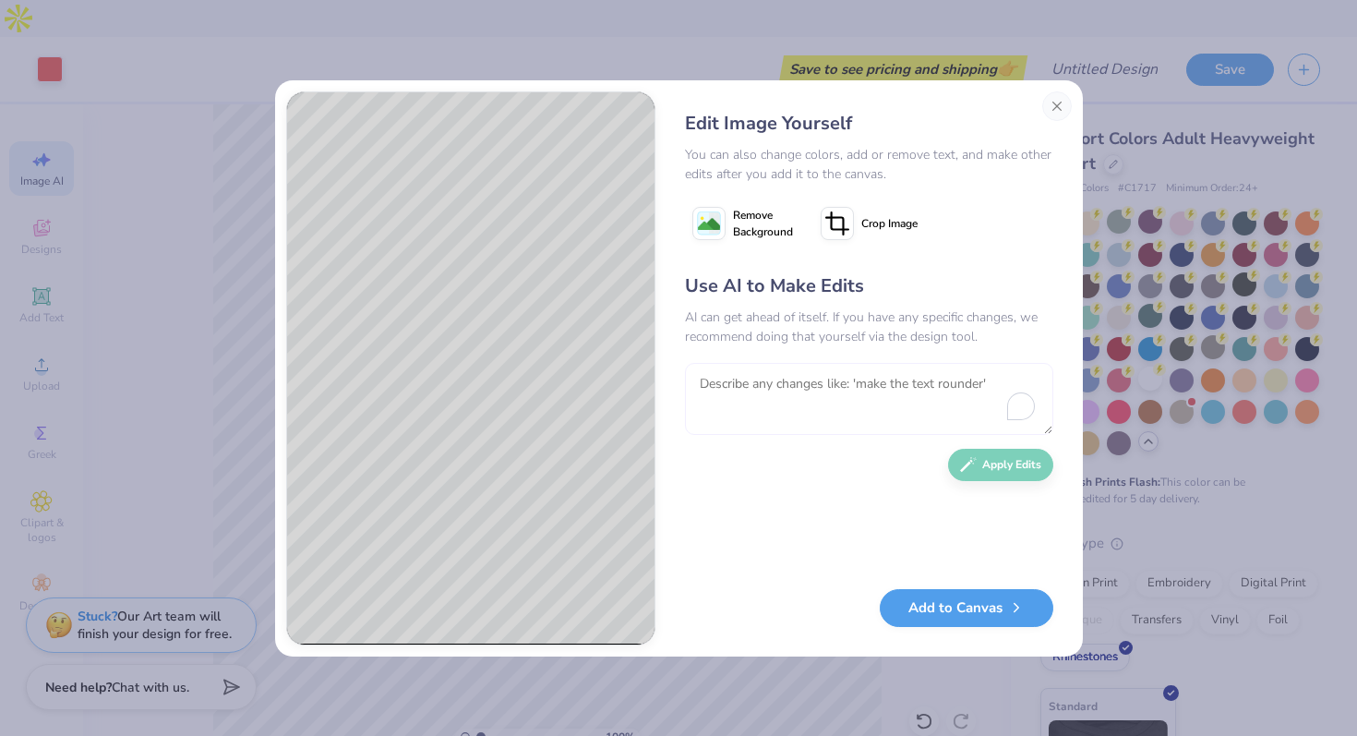
click at [863, 413] on textarea "To enrich screen reader interactions, please activate Accessibility in Grammarl…" at bounding box center [869, 399] width 368 height 72
type textarea "red white black aesthetic. make the w"
type textarea "red white black aesthetic. make the word "sigmas" not greek symbol"
click at [999, 473] on button "Apply Edits" at bounding box center [1000, 460] width 105 height 32
type textarea "not too many icons. make it m"
